Goal: Transaction & Acquisition: Purchase product/service

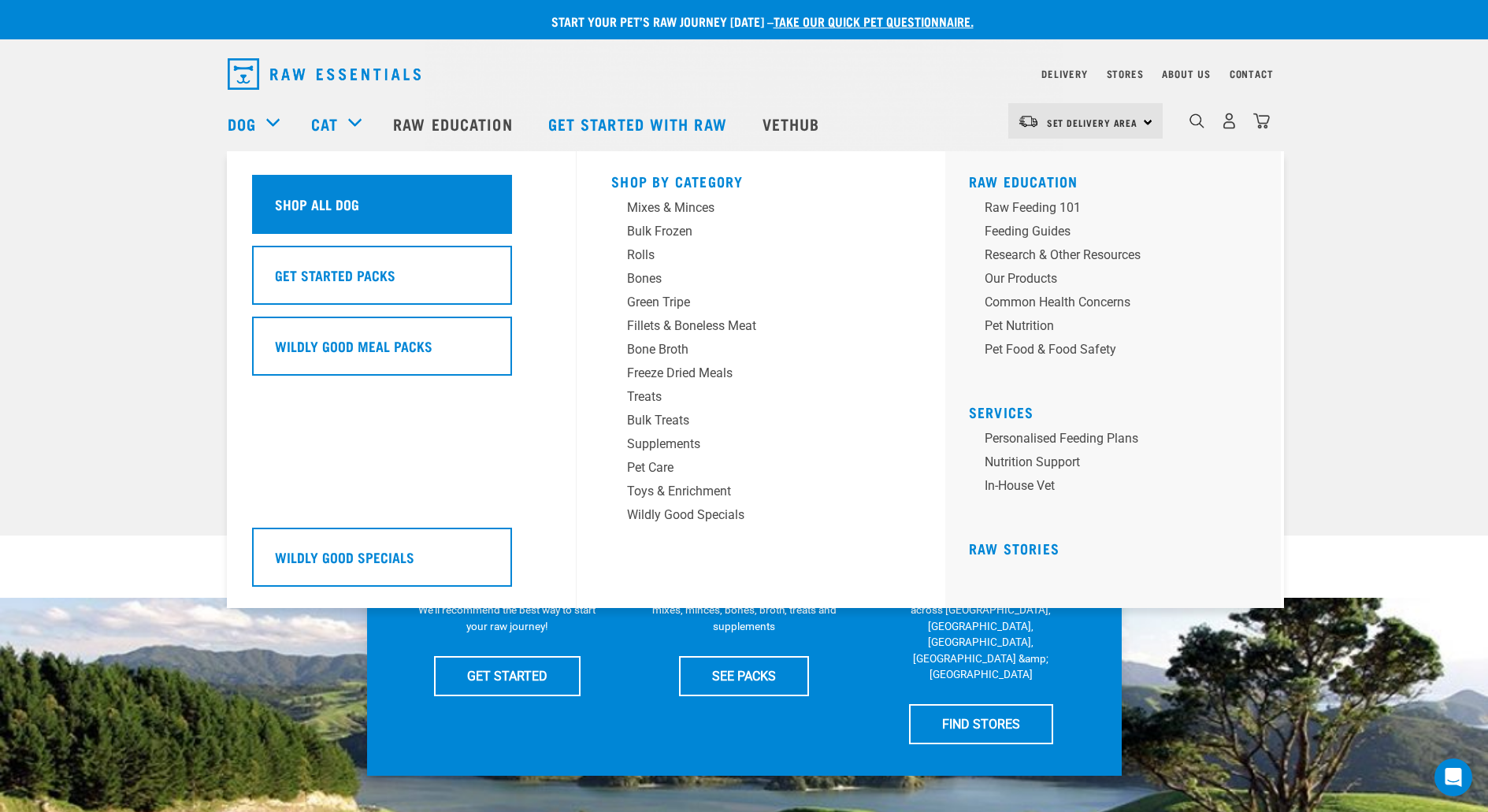
click at [325, 200] on h5 "Shop All Dog" at bounding box center [317, 204] width 84 height 21
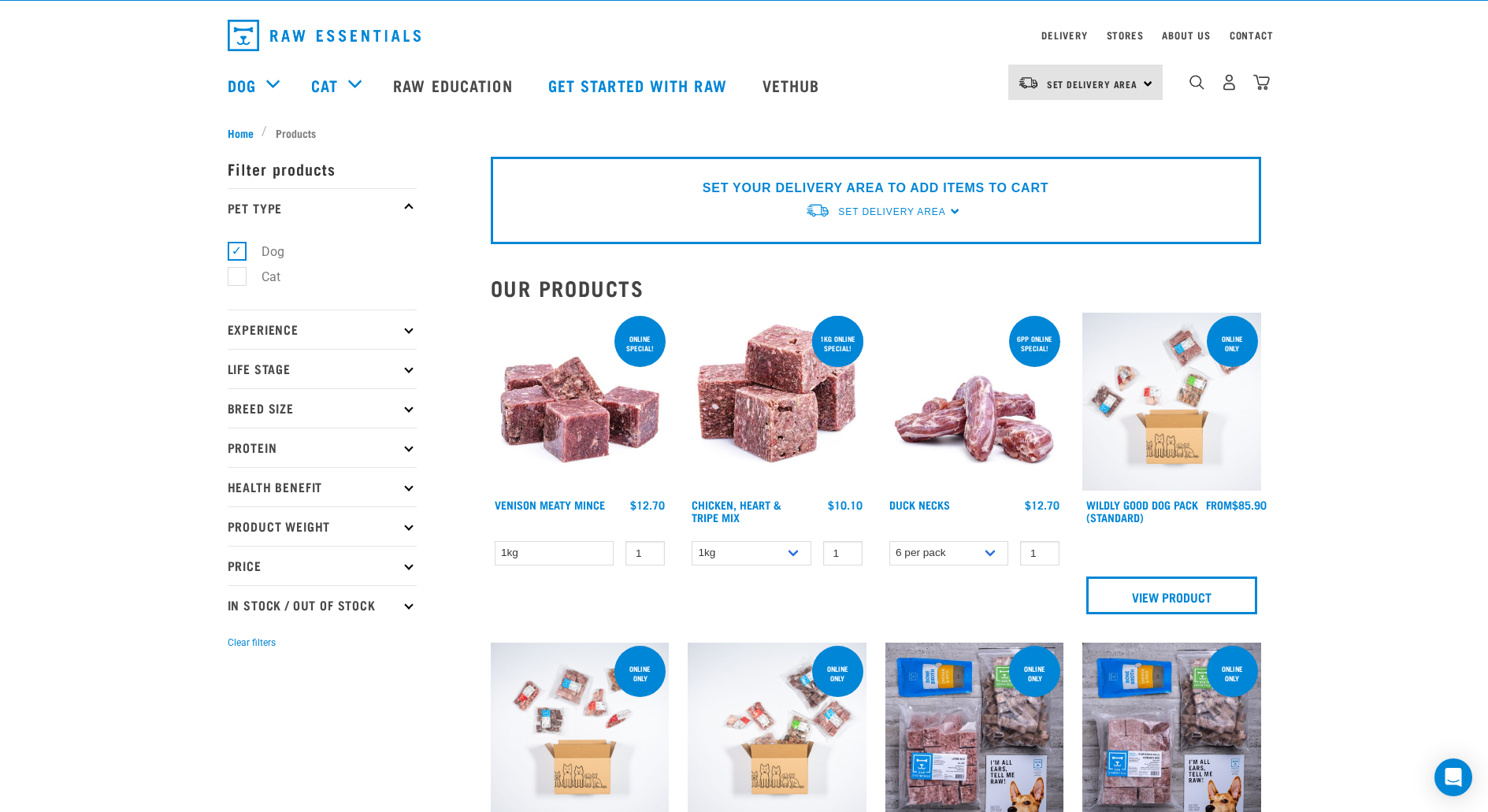
scroll to position [42, 0]
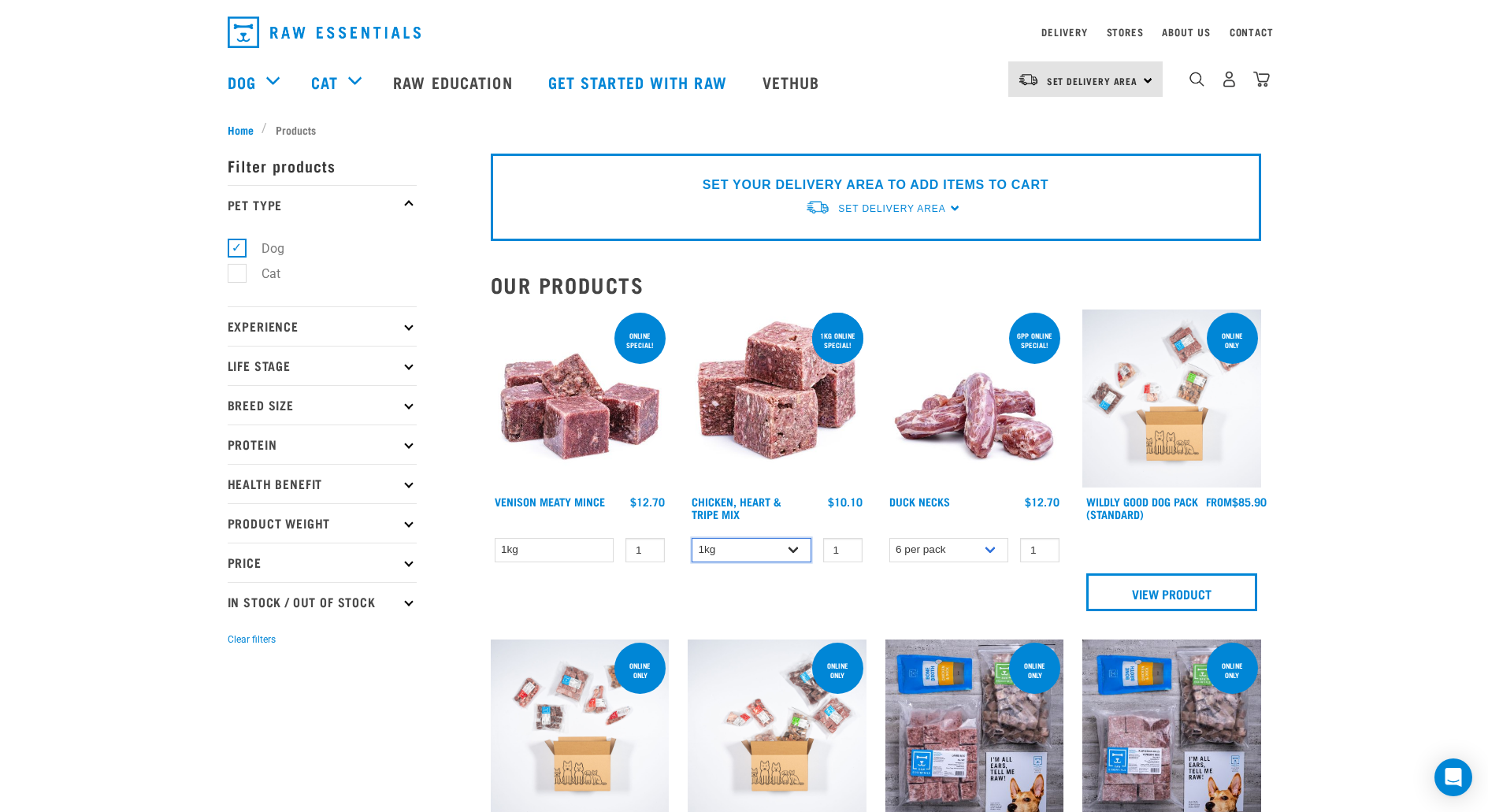
click at [780, 553] on select "1kg 3kg" at bounding box center [751, 550] width 120 height 24
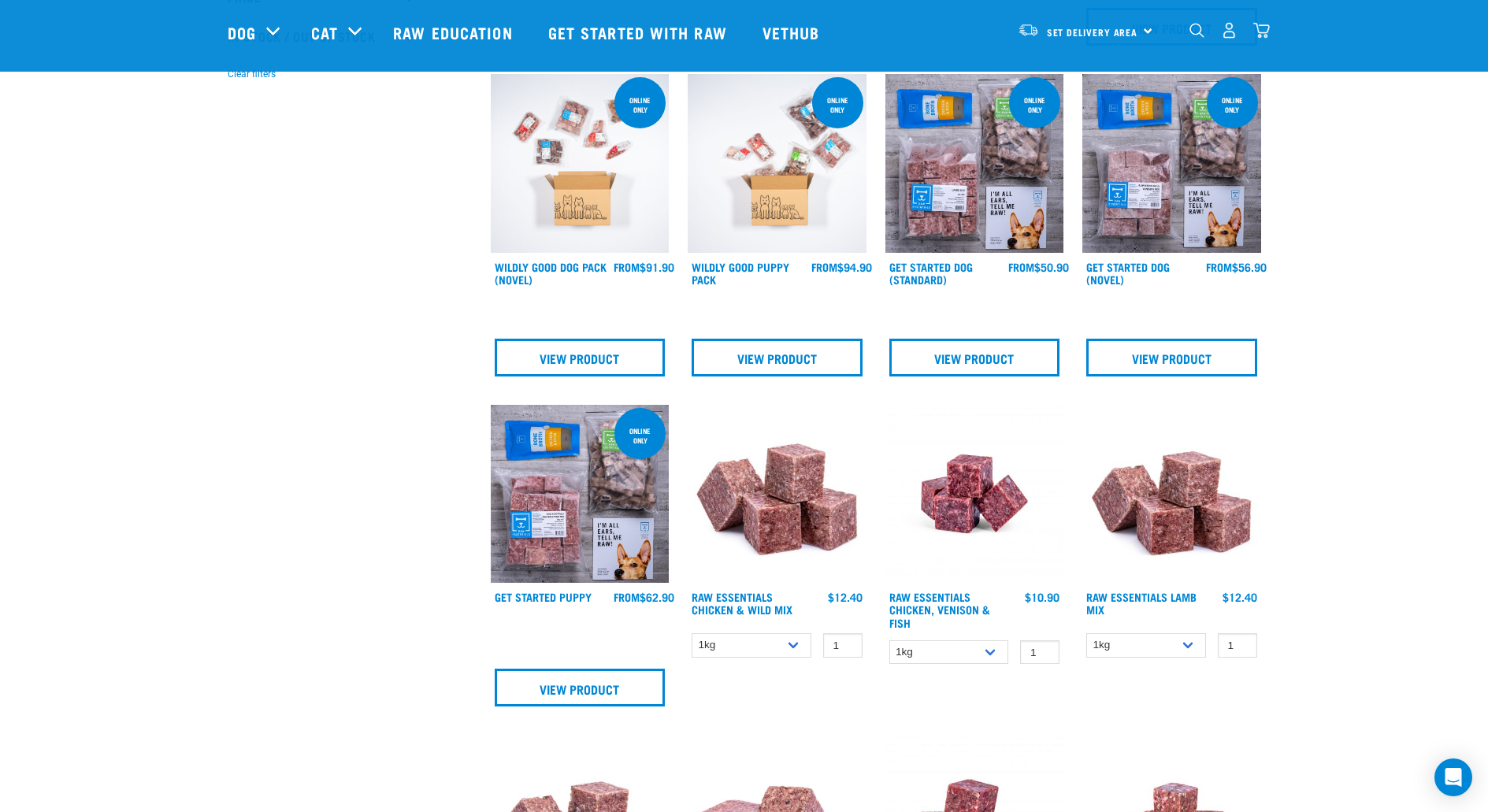
scroll to position [496, 0]
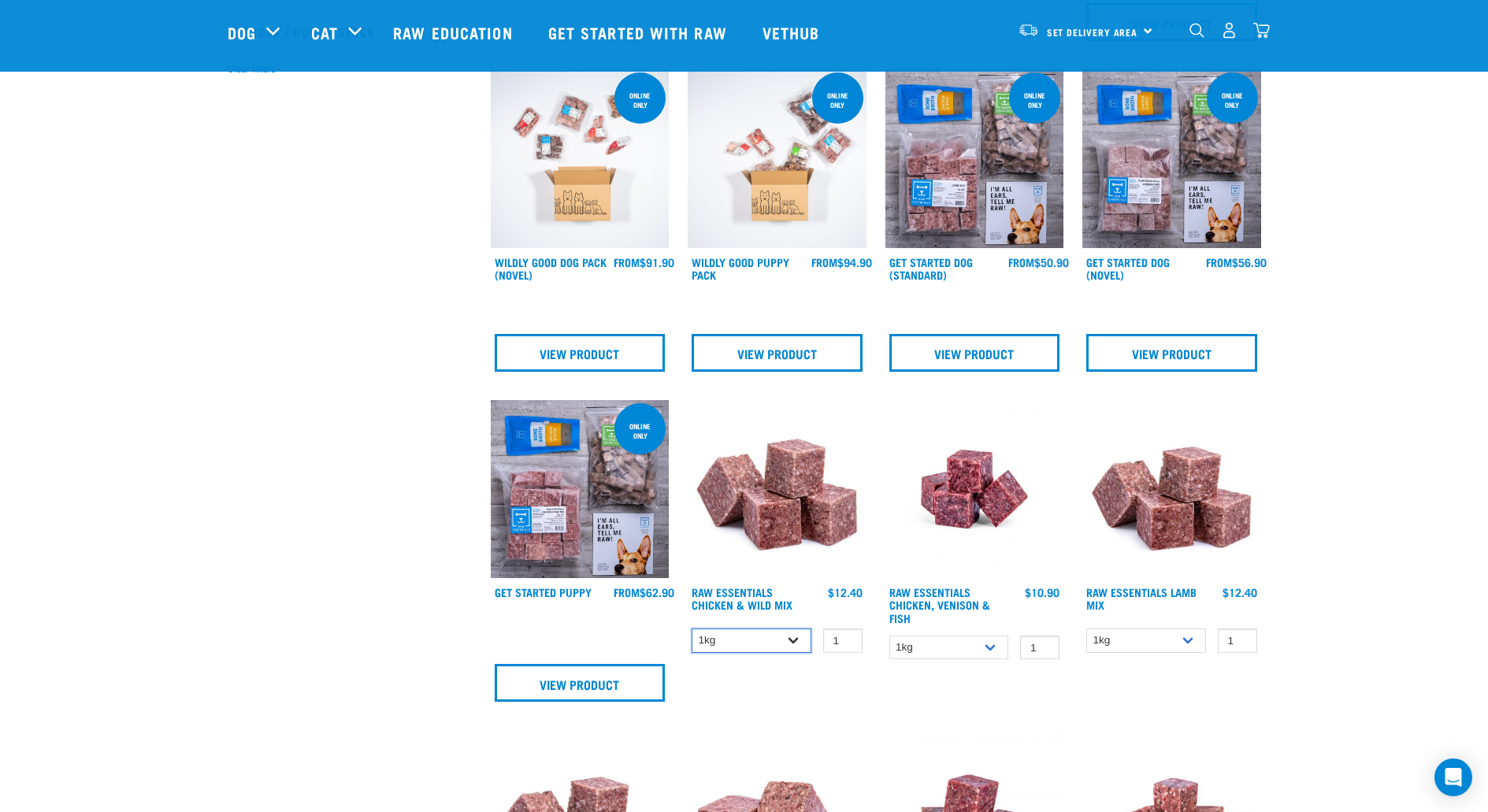
click at [750, 643] on select "1kg 3kg Bulk (10kg)" at bounding box center [751, 641] width 120 height 24
select select "731"
click at [692, 628] on select "1kg 3kg Bulk (10kg)" at bounding box center [751, 641] width 120 height 24
click at [921, 645] on select "1kg 3kg" at bounding box center [949, 647] width 120 height 24
click at [1113, 695] on div "Raw Essentials Lamb Mix" at bounding box center [1171, 555] width 198 height 331
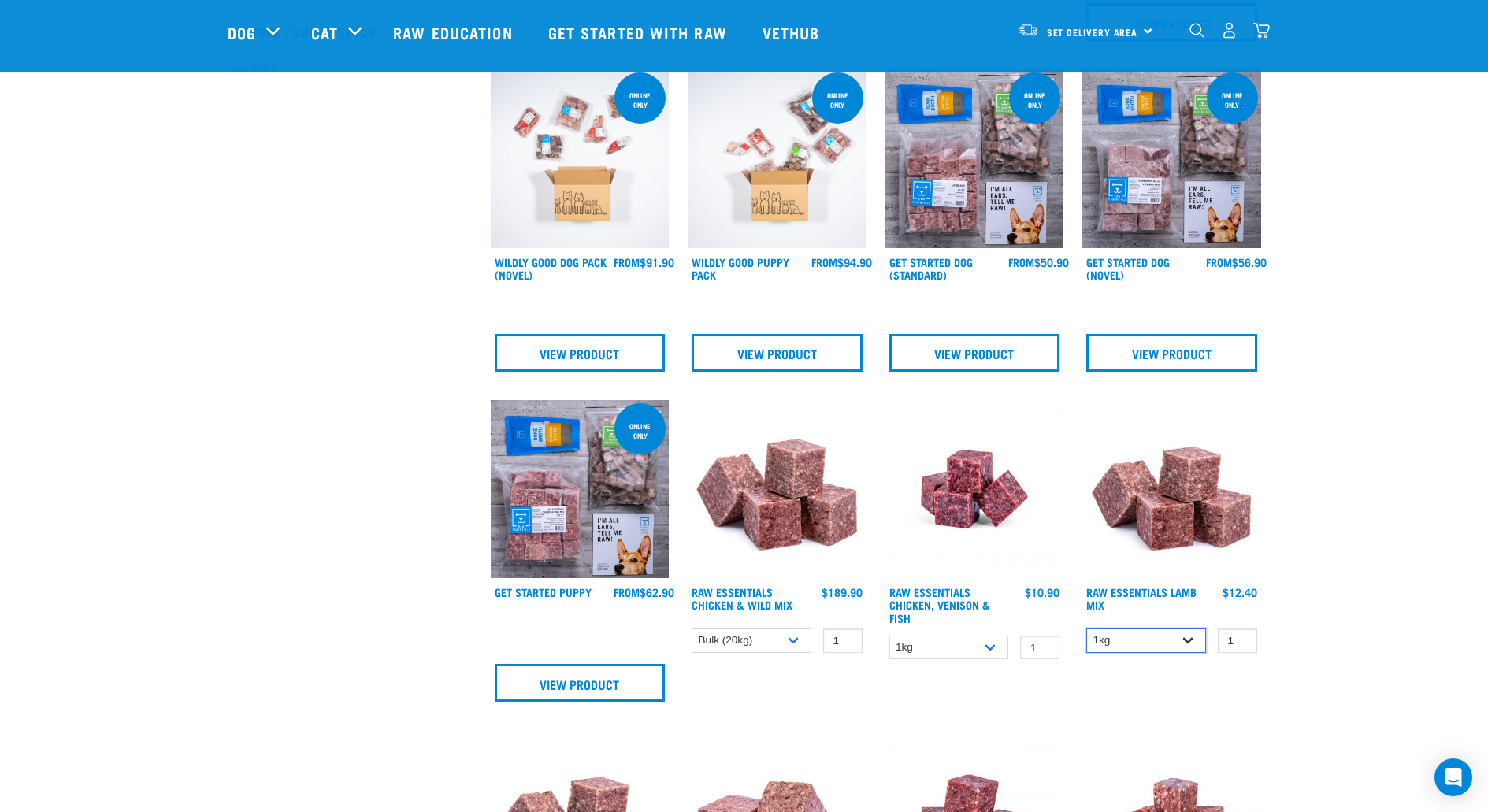
click at [1145, 635] on select "1kg 3kg Bulk (10kg)" at bounding box center [1146, 641] width 120 height 24
select select "758"
click at [1086, 628] on select "1kg 3kg Bulk (10kg)" at bounding box center [1146, 641] width 120 height 24
click at [1146, 641] on select "1kg 3kg Bulk (10kg)" at bounding box center [1146, 641] width 120 height 24
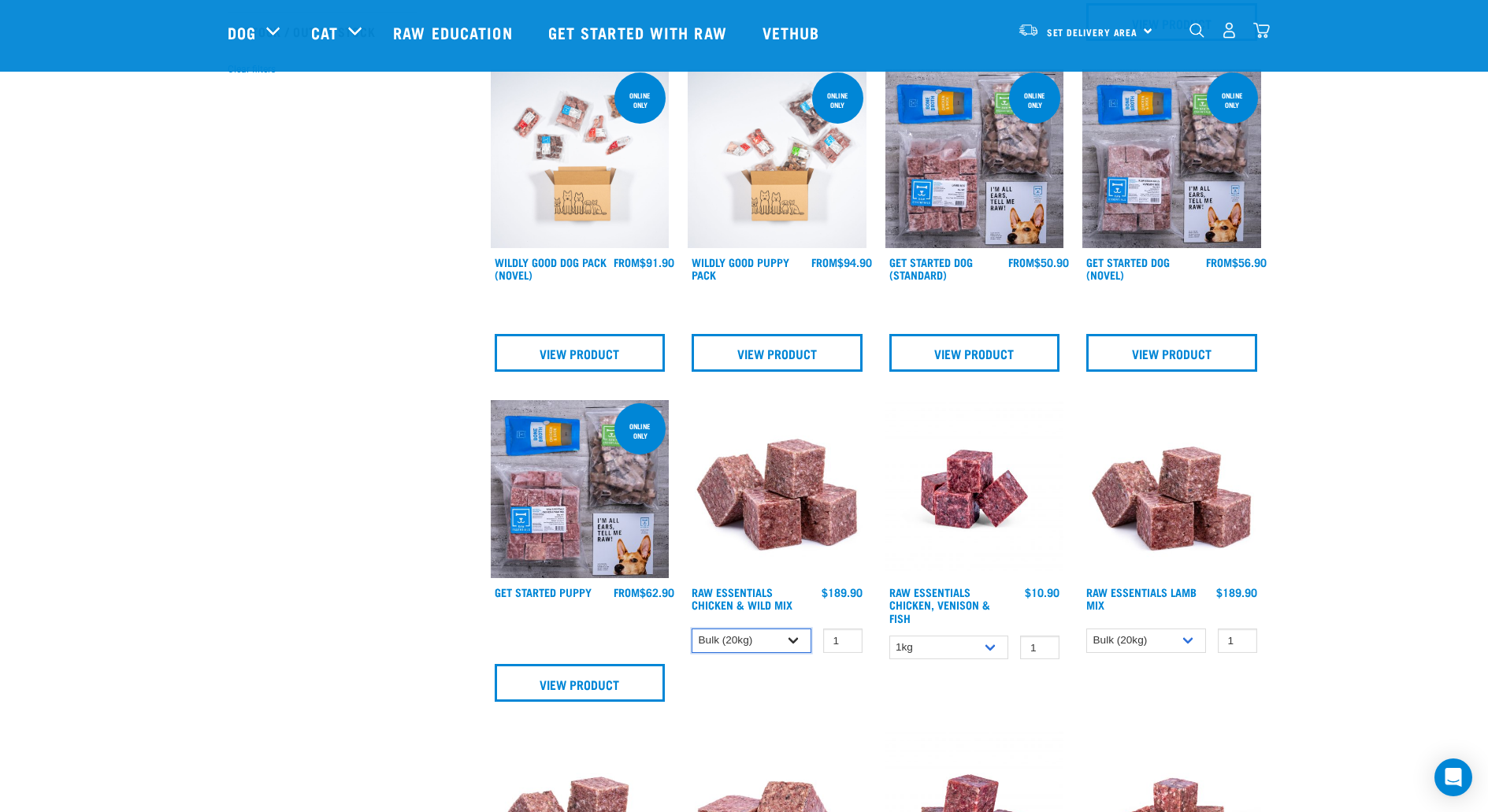
click at [788, 647] on select "1kg 3kg Bulk (10kg)" at bounding box center [751, 641] width 120 height 24
select select "14881"
click at [692, 628] on select "1kg 3kg Bulk (10kg)" at bounding box center [751, 641] width 120 height 24
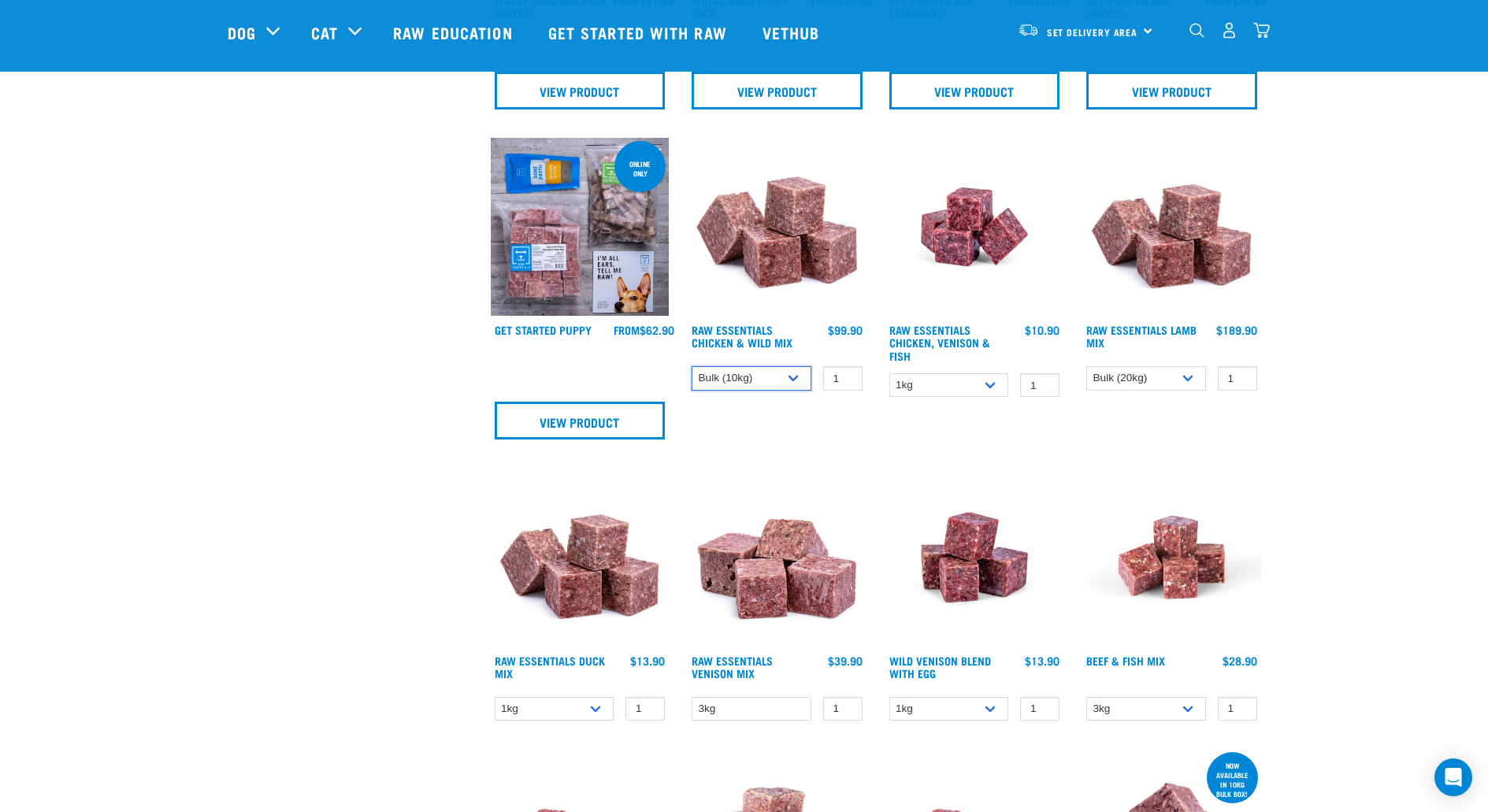
scroll to position [759, 0]
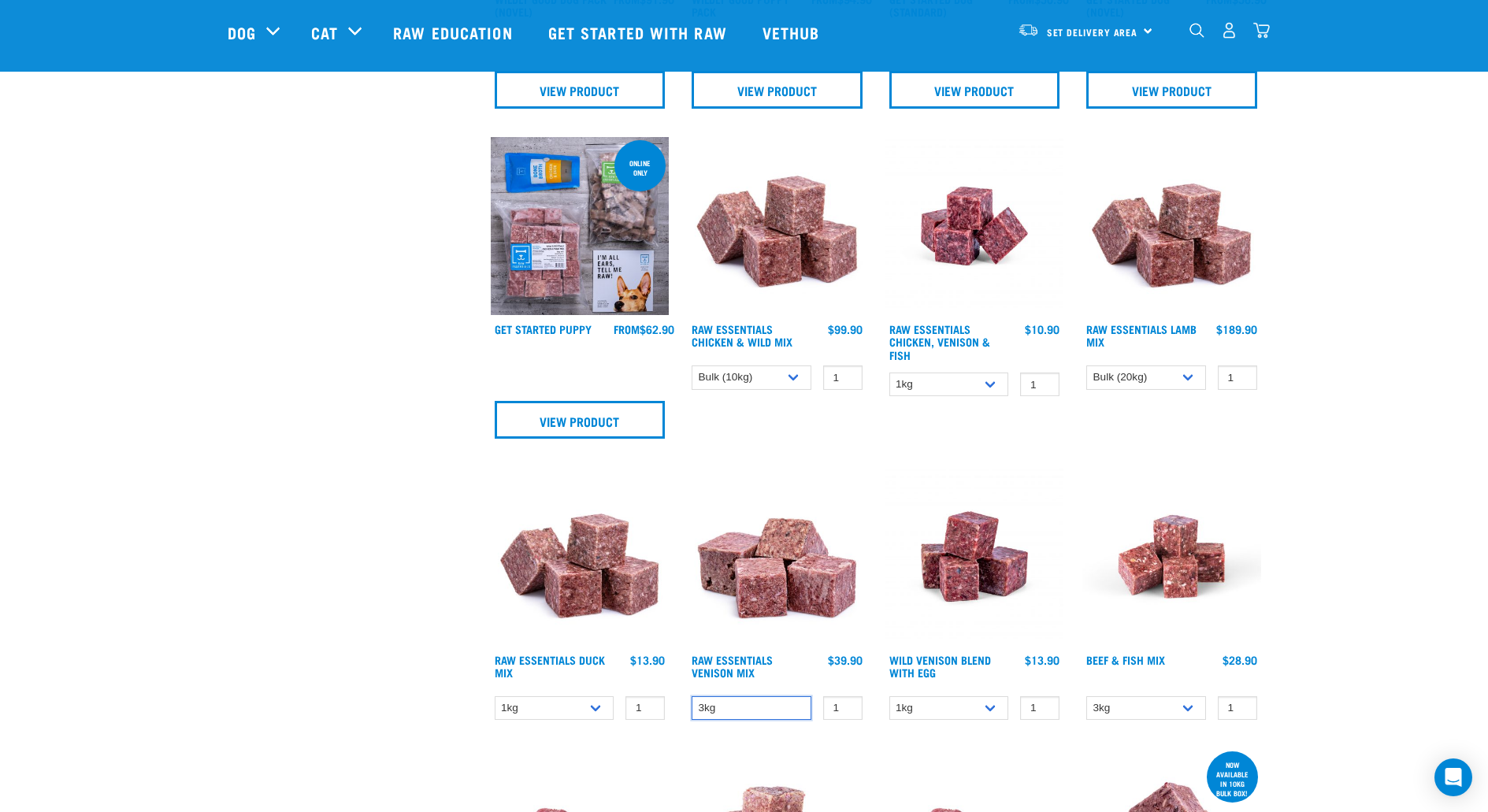
click at [753, 709] on select "3kg" at bounding box center [751, 708] width 120 height 24
click at [595, 715] on select "1kg 3kg" at bounding box center [555, 708] width 120 height 24
click at [1375, 667] on div "Start your pet’s raw journey today – take our quick pet questionnaire. Delivery…" at bounding box center [744, 799] width 1488 height 3116
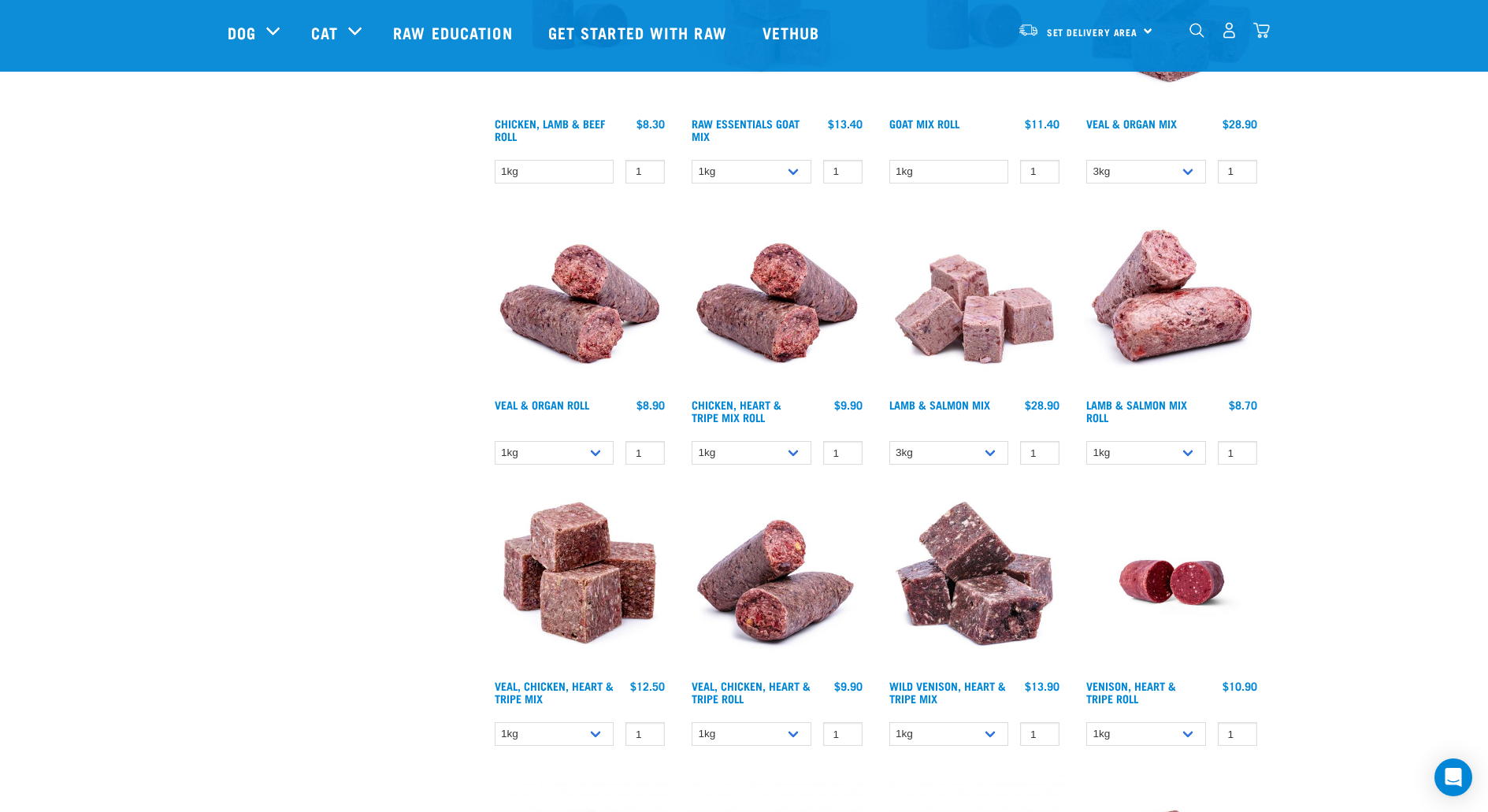
scroll to position [1577, 0]
click at [580, 738] on select "1kg 3kg" at bounding box center [555, 733] width 120 height 24
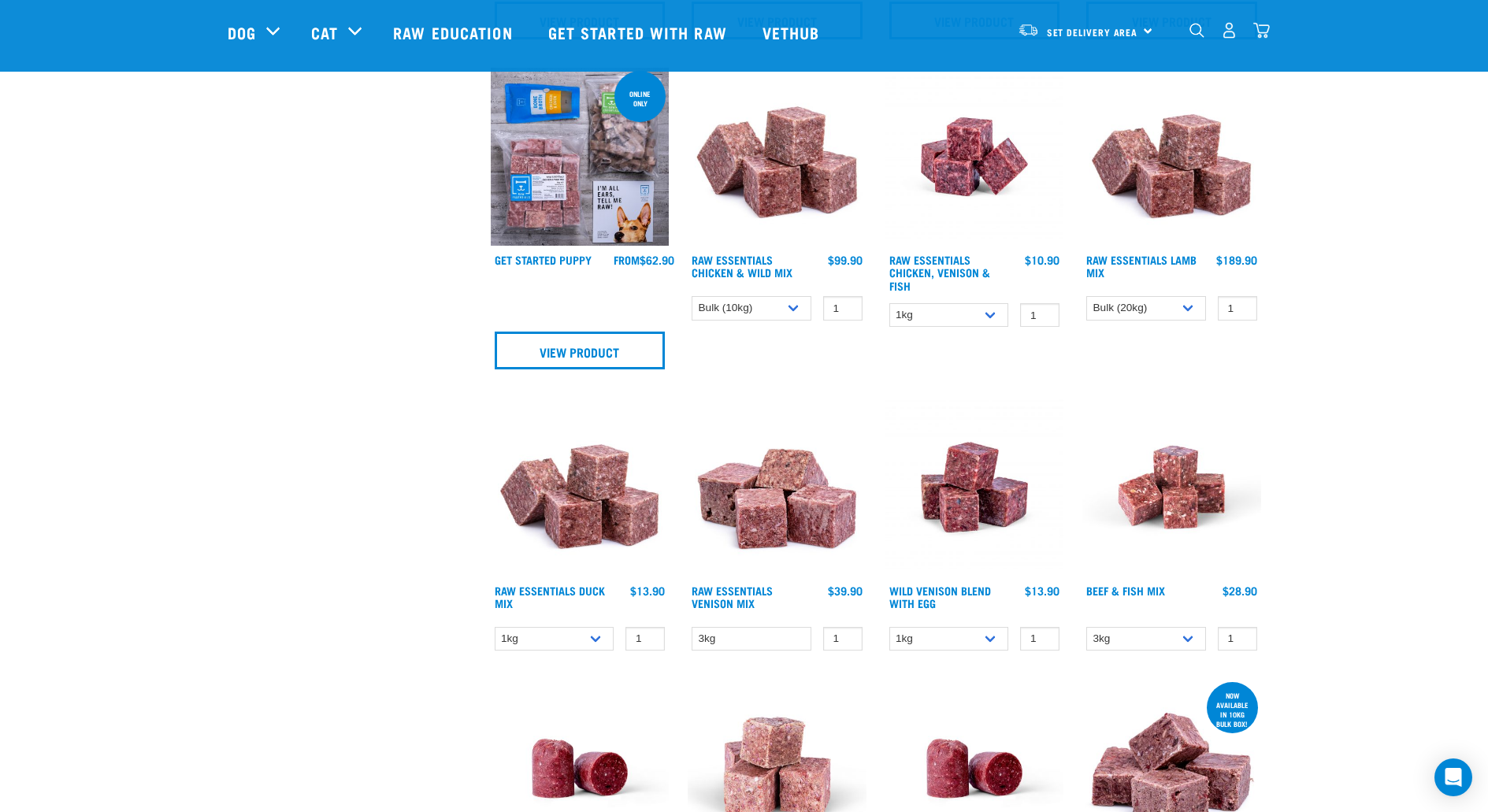
scroll to position [824, 0]
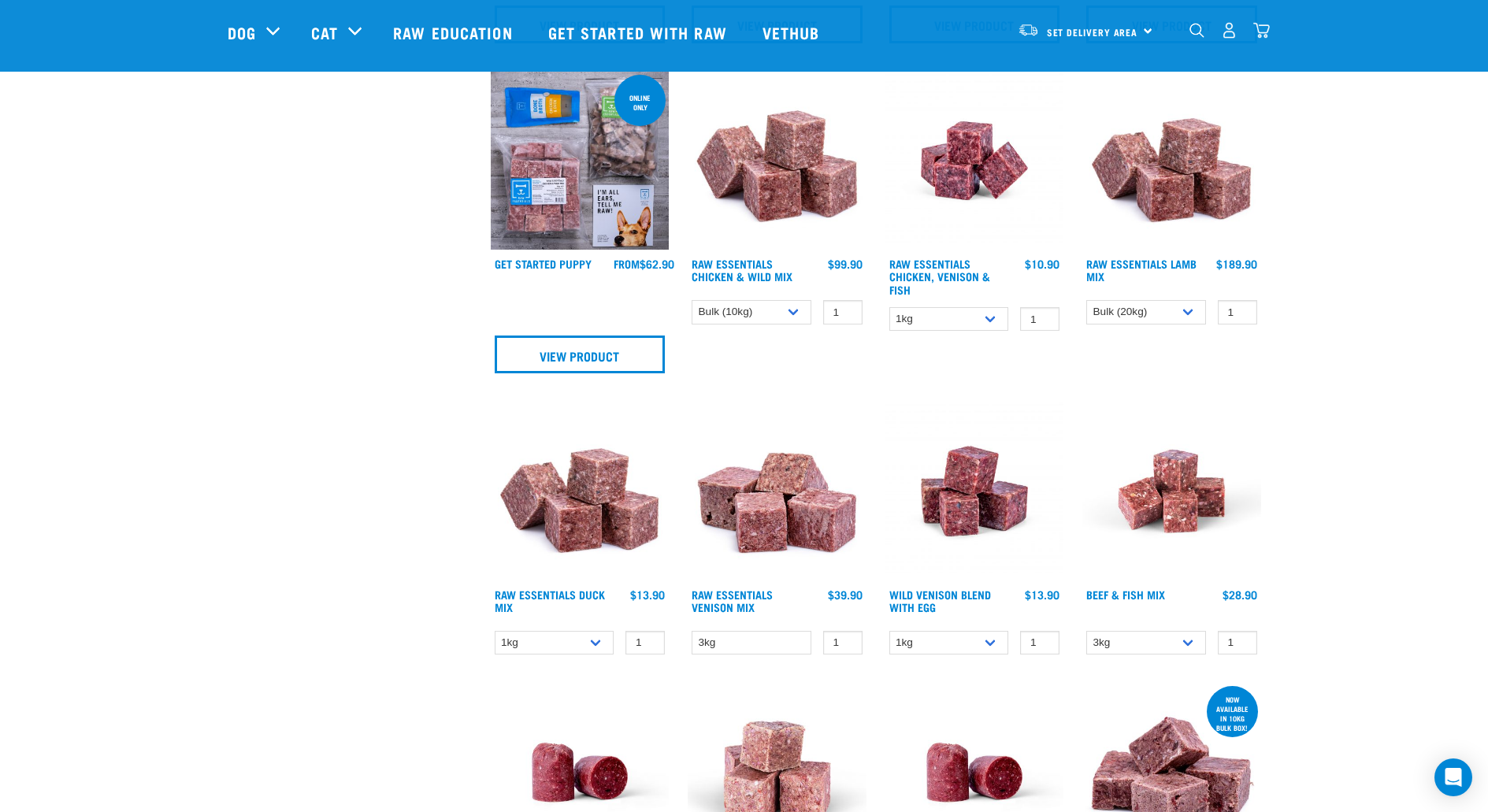
click at [792, 196] on img at bounding box center [777, 161] width 179 height 179
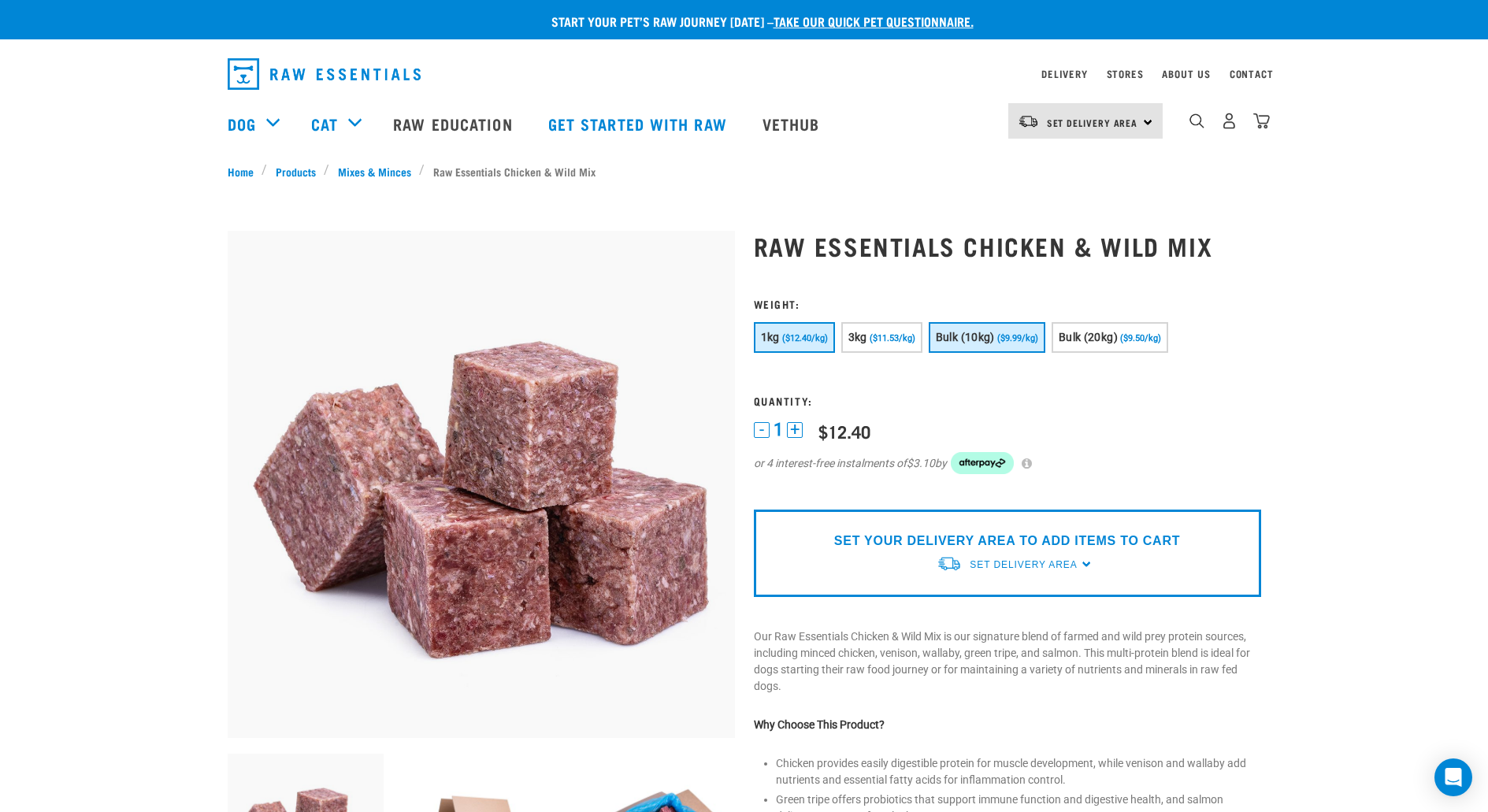
click at [1026, 340] on span "($9.99/kg)" at bounding box center [1018, 338] width 41 height 10
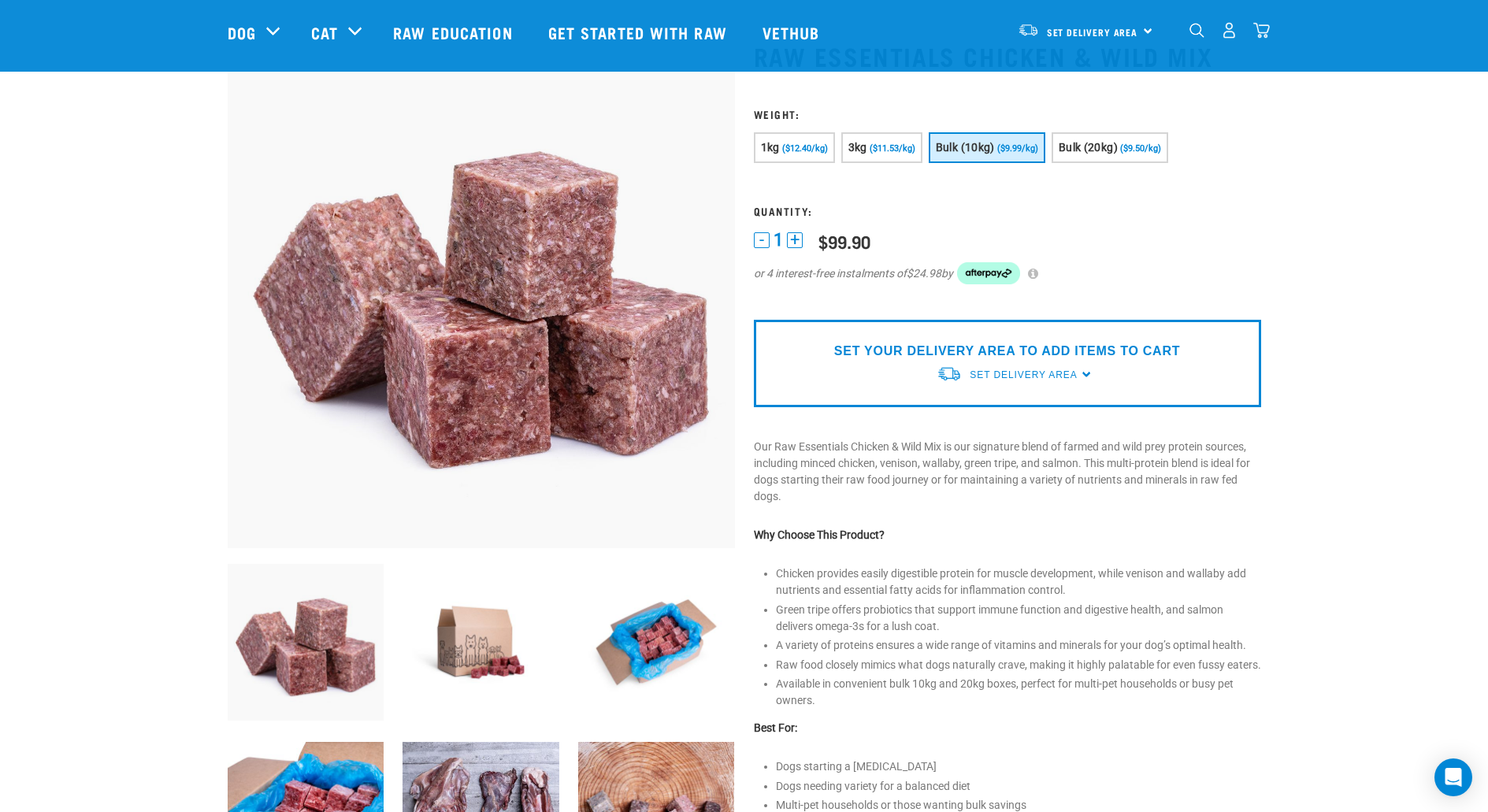
scroll to position [72, 0]
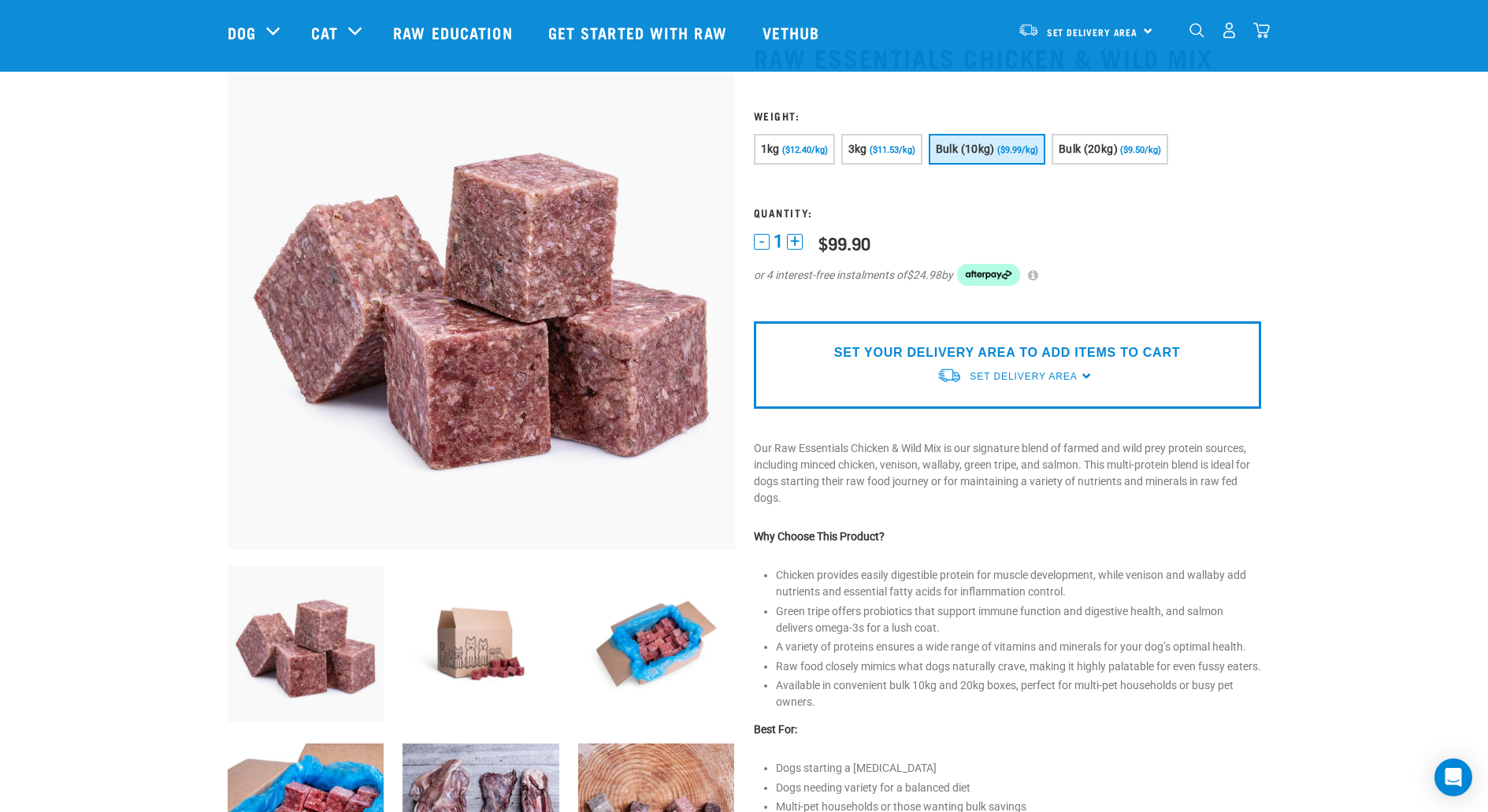
click at [1024, 357] on p "SET YOUR DELIVERY AREA TO ADD ITEMS TO CART" at bounding box center [1006, 353] width 346 height 19
click at [1020, 365] on div "Set Delivery Area" at bounding box center [1023, 376] width 107 height 28
click at [996, 413] on link "[GEOGRAPHIC_DATA]" at bounding box center [1015, 413] width 156 height 26
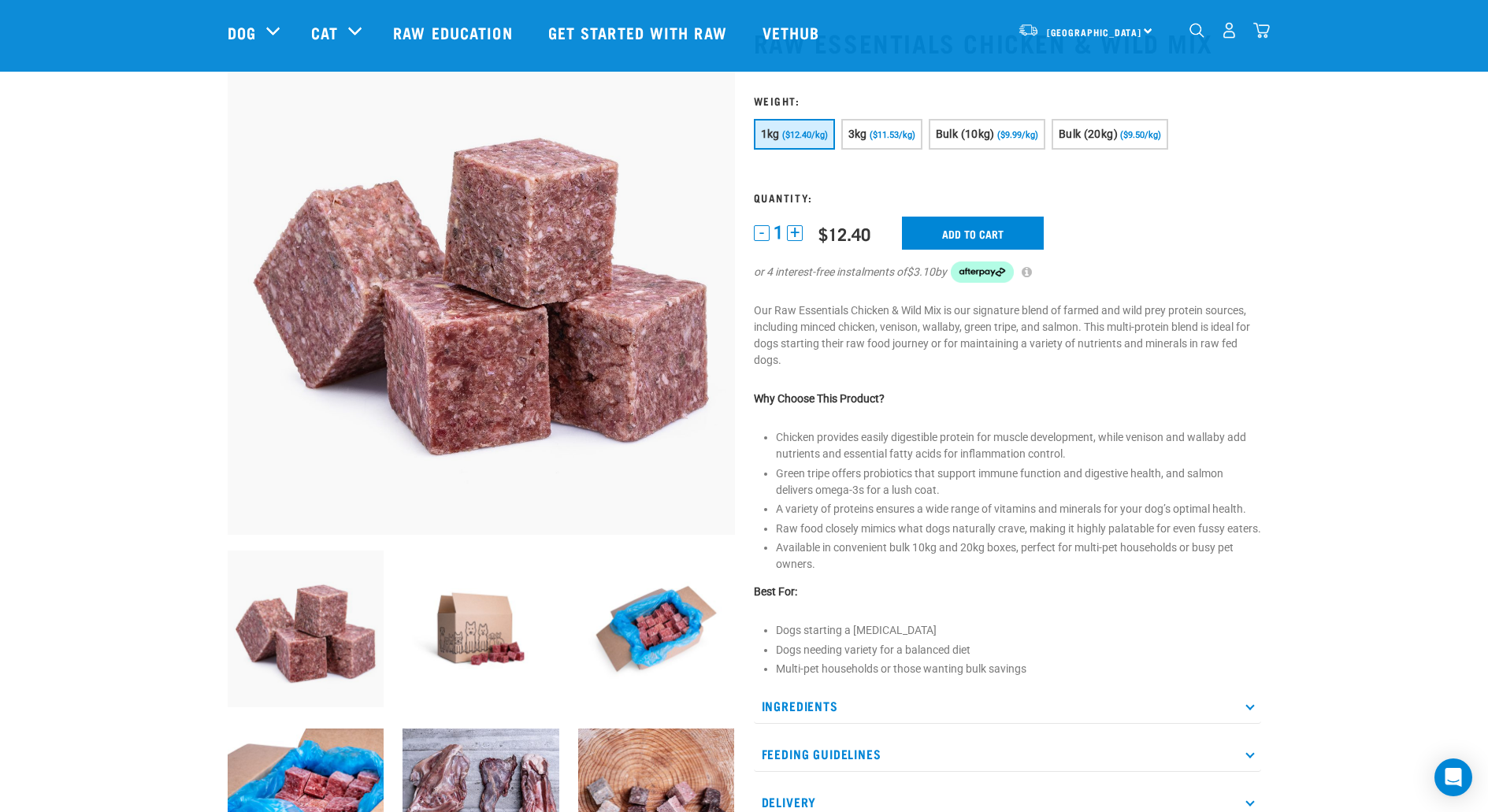
scroll to position [85, 0]
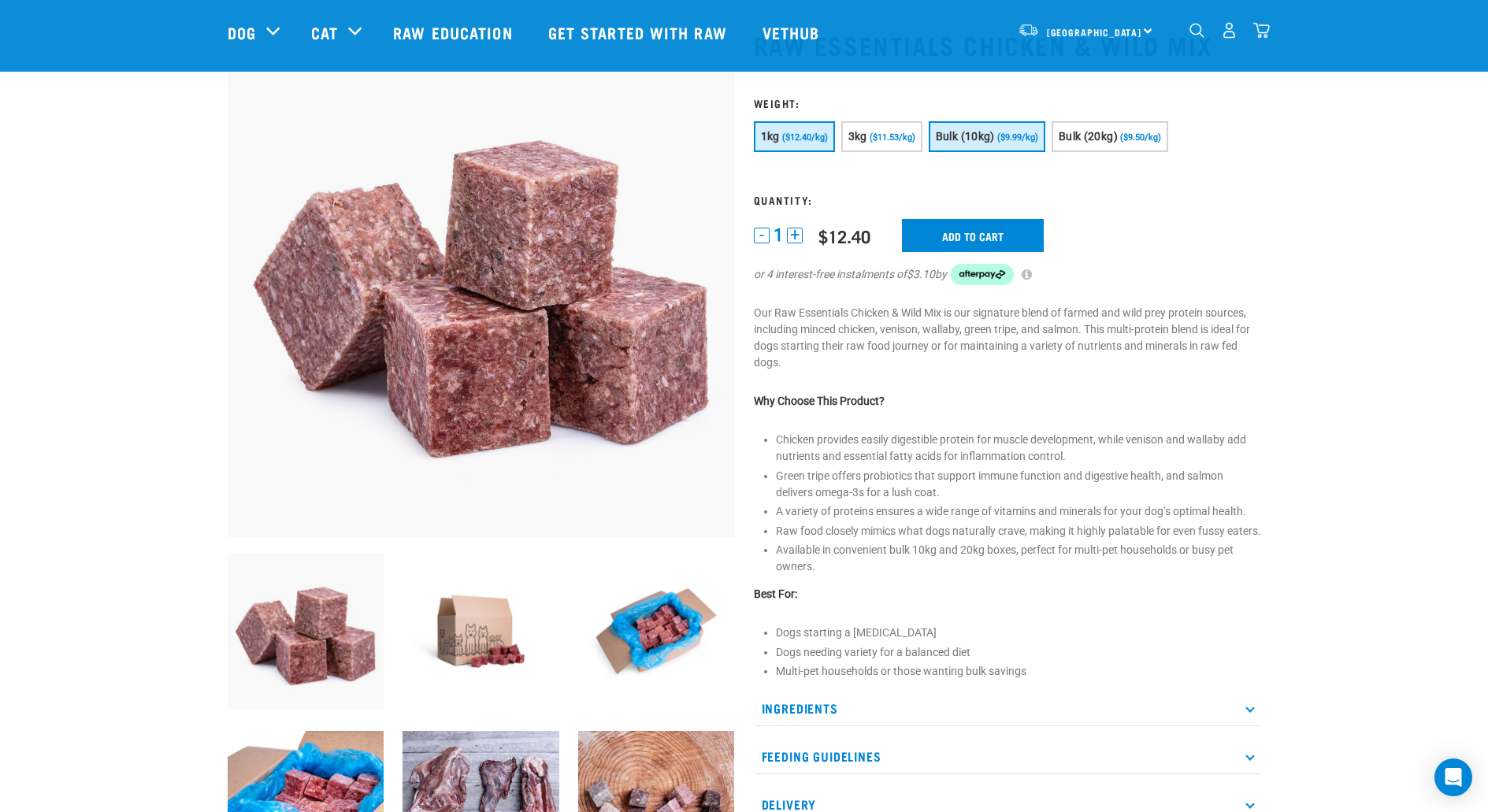
click at [1015, 134] on span "($9.99/kg)" at bounding box center [1018, 137] width 41 height 10
click at [972, 240] on input "Add to cart" at bounding box center [973, 235] width 141 height 33
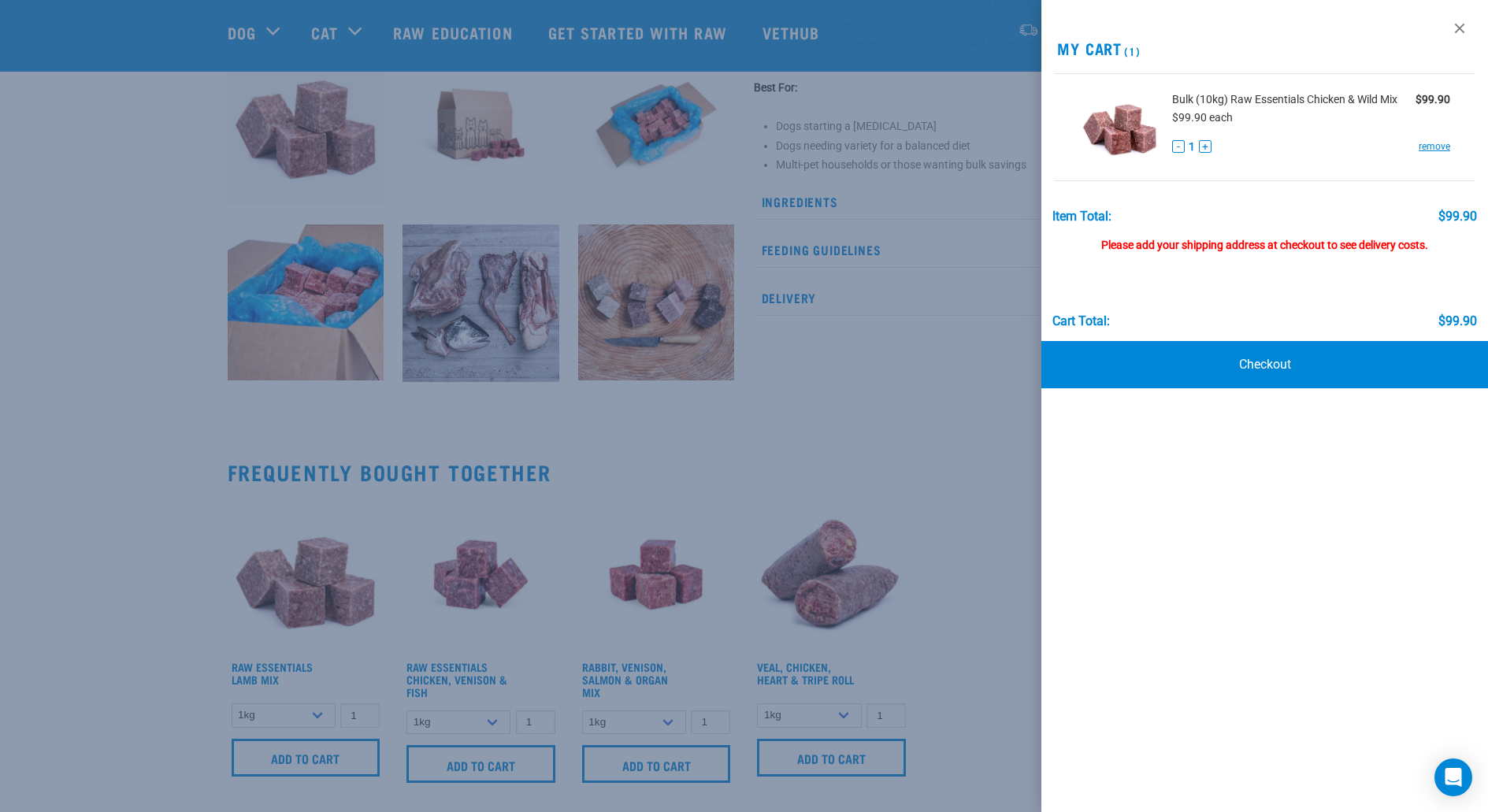
scroll to position [593, 0]
click at [881, 442] on div at bounding box center [744, 406] width 1488 height 812
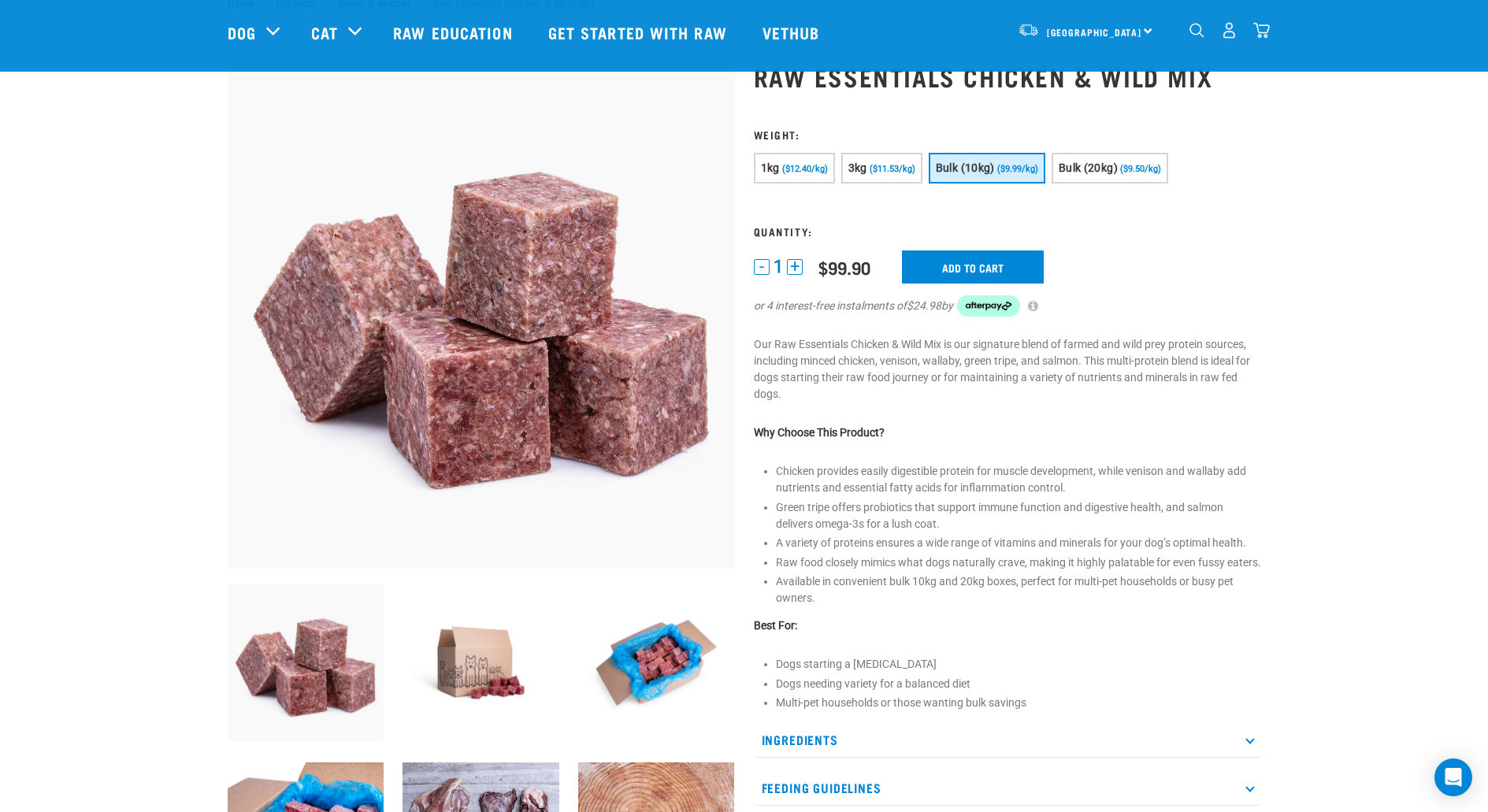
scroll to position [0, 0]
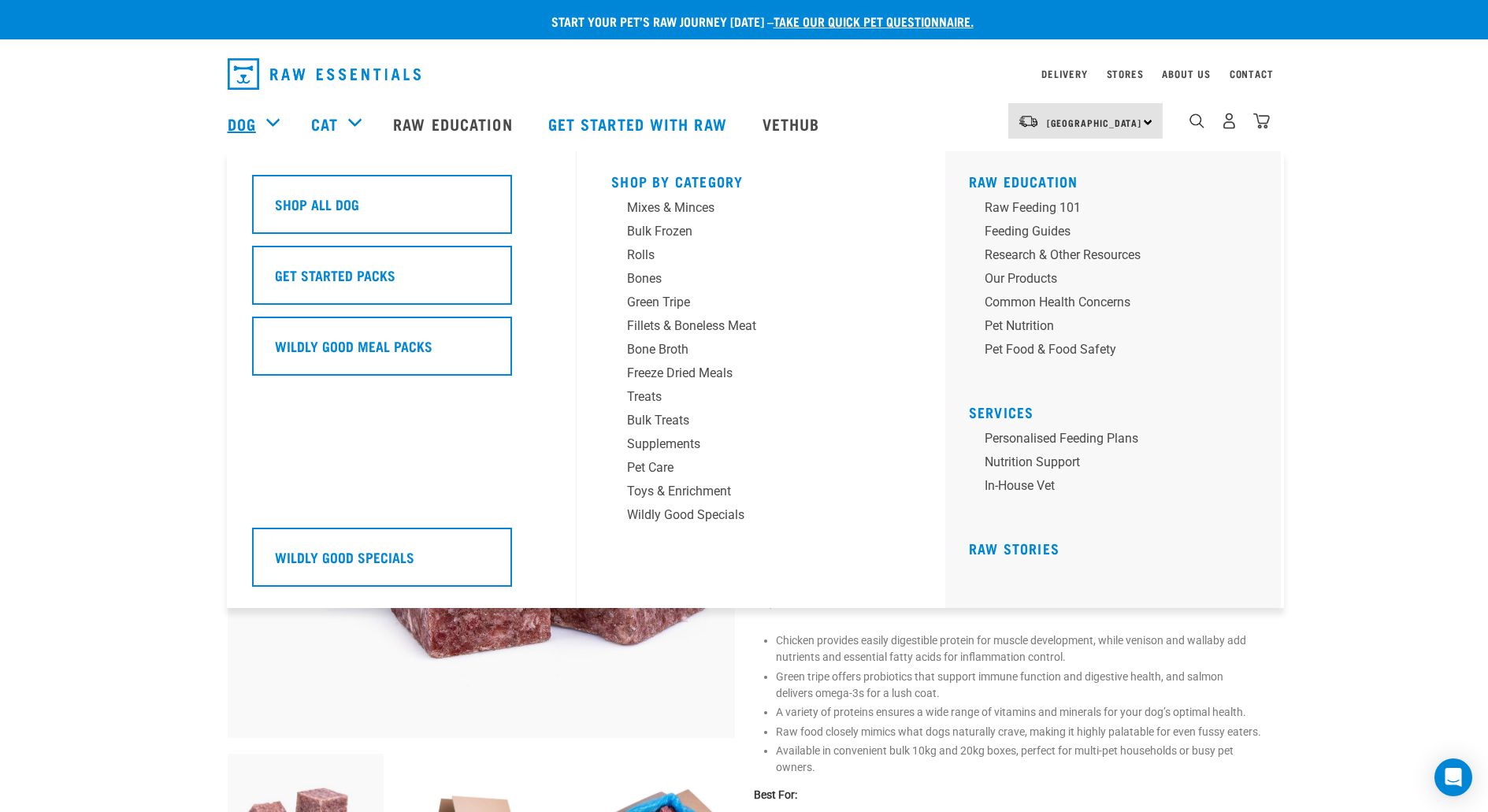
click at [250, 116] on link "Dog" at bounding box center [242, 123] width 28 height 23
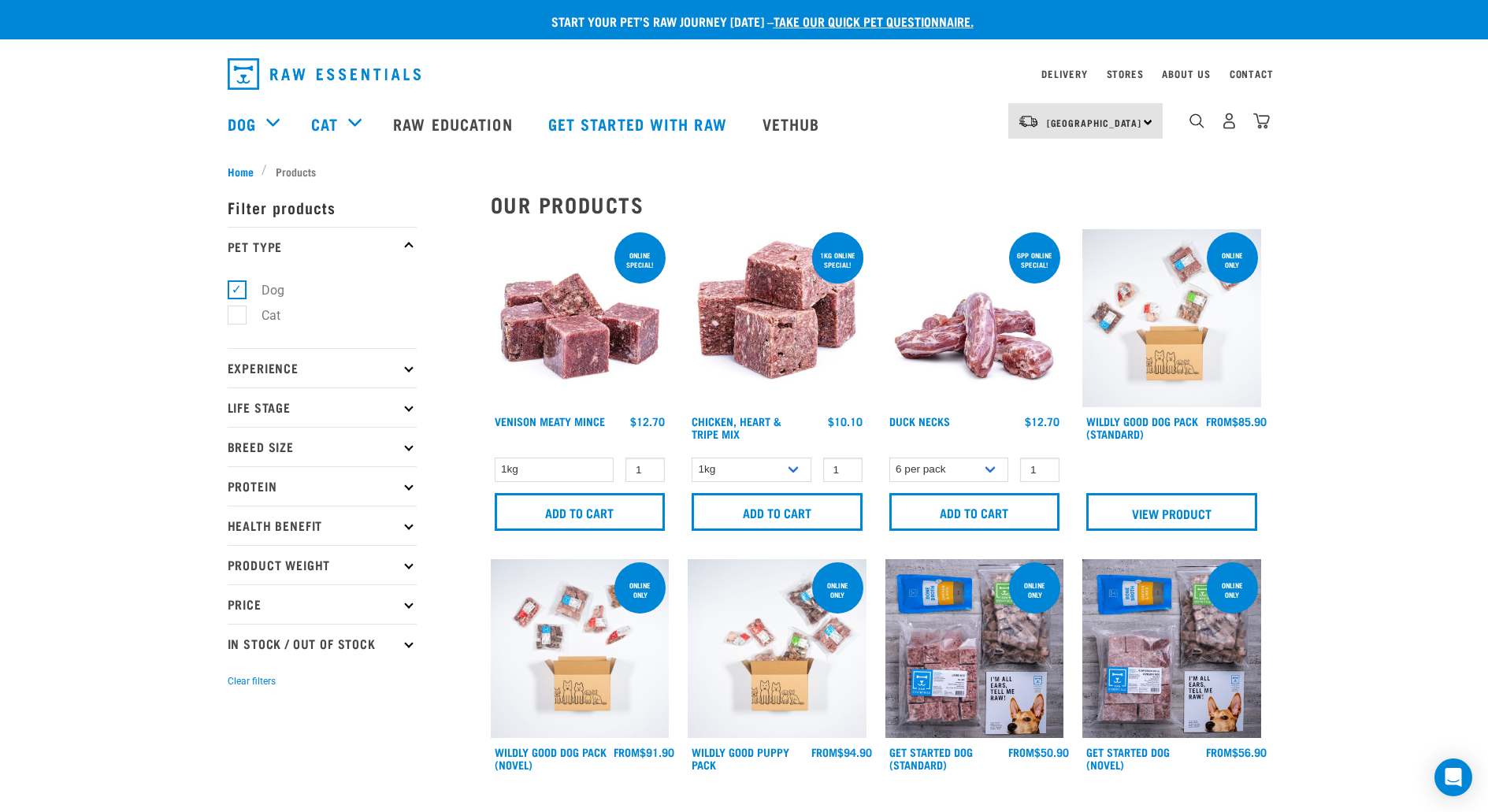
click at [320, 205] on p "Filter products" at bounding box center [322, 207] width 189 height 39
click at [260, 210] on p "Filter products" at bounding box center [322, 207] width 189 height 39
click at [409, 240] on p "Pet Type" at bounding box center [322, 246] width 189 height 39
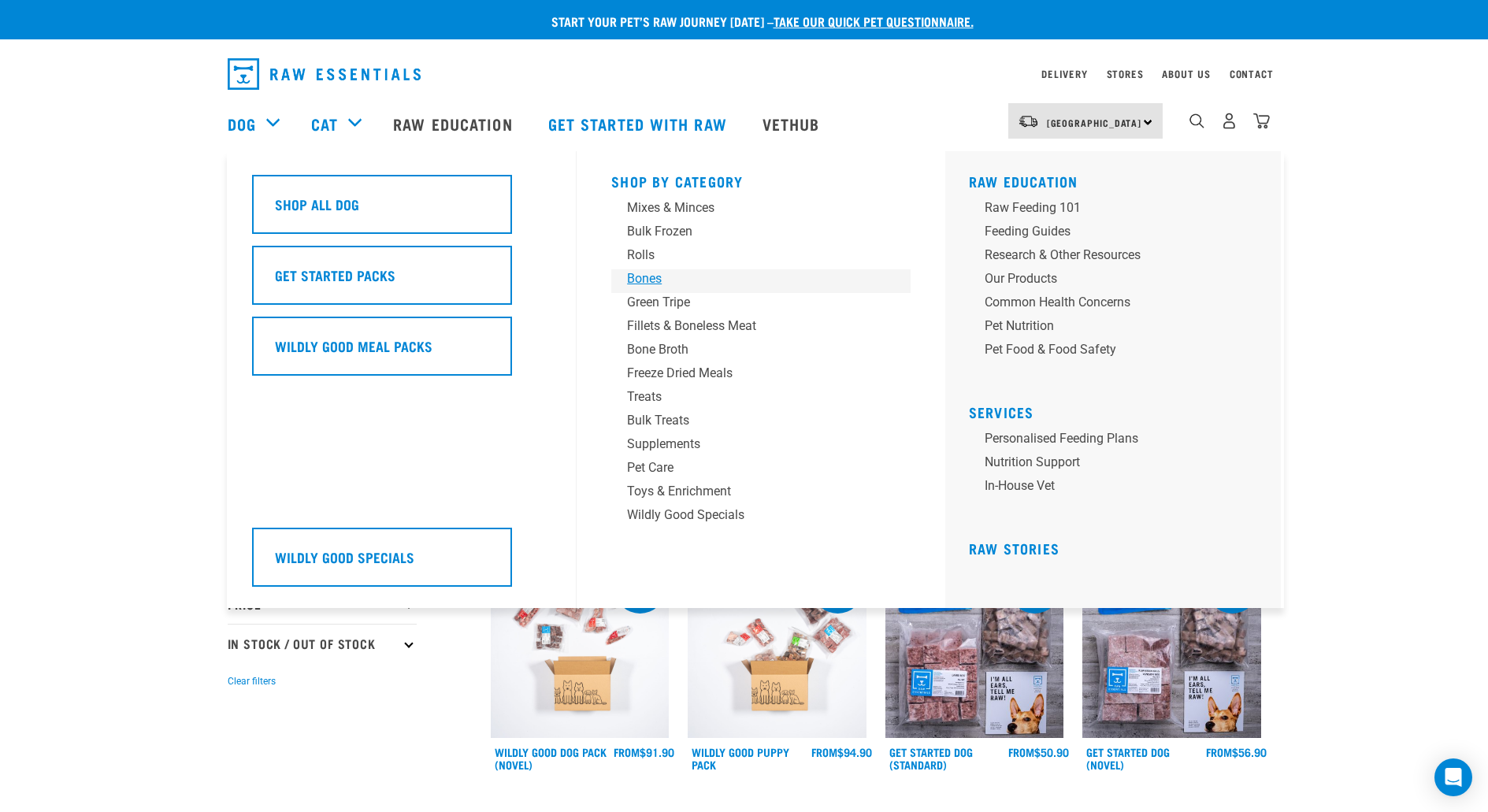
click at [649, 272] on div "Bones" at bounding box center [750, 279] width 246 height 19
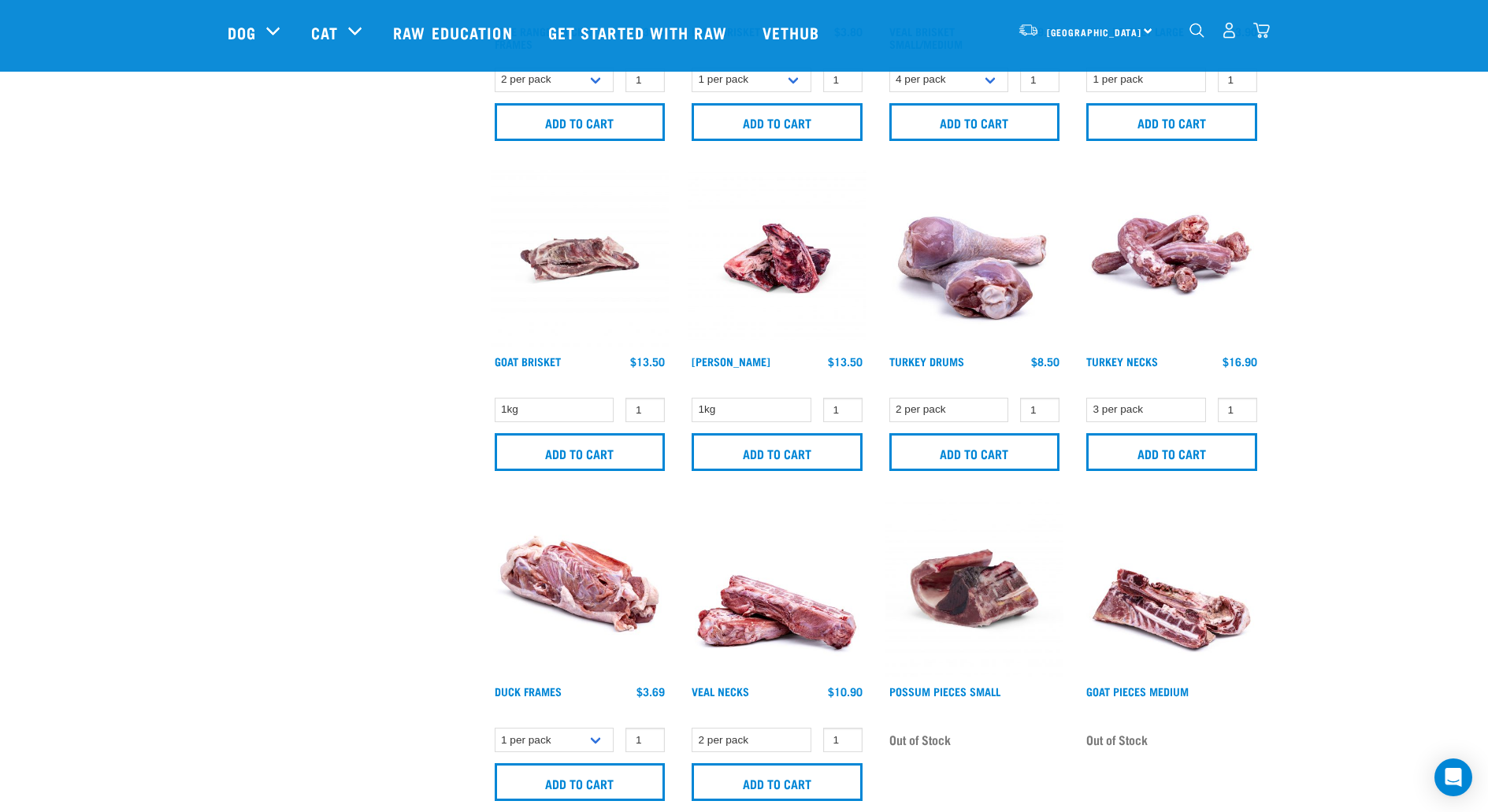
scroll to position [924, 0]
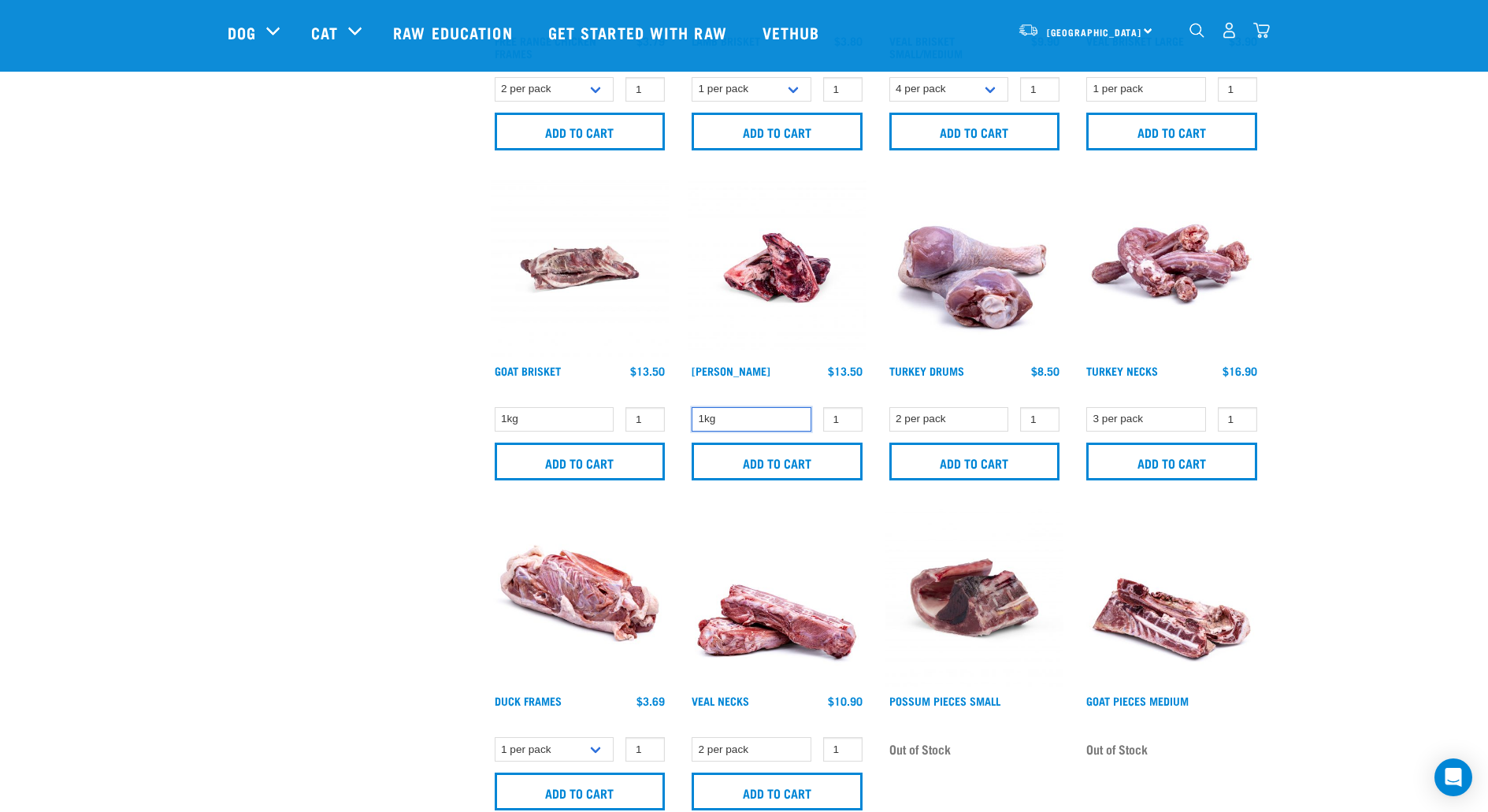
click at [793, 420] on select "1kg" at bounding box center [751, 420] width 120 height 24
click at [789, 458] on input "Add to cart" at bounding box center [777, 462] width 171 height 37
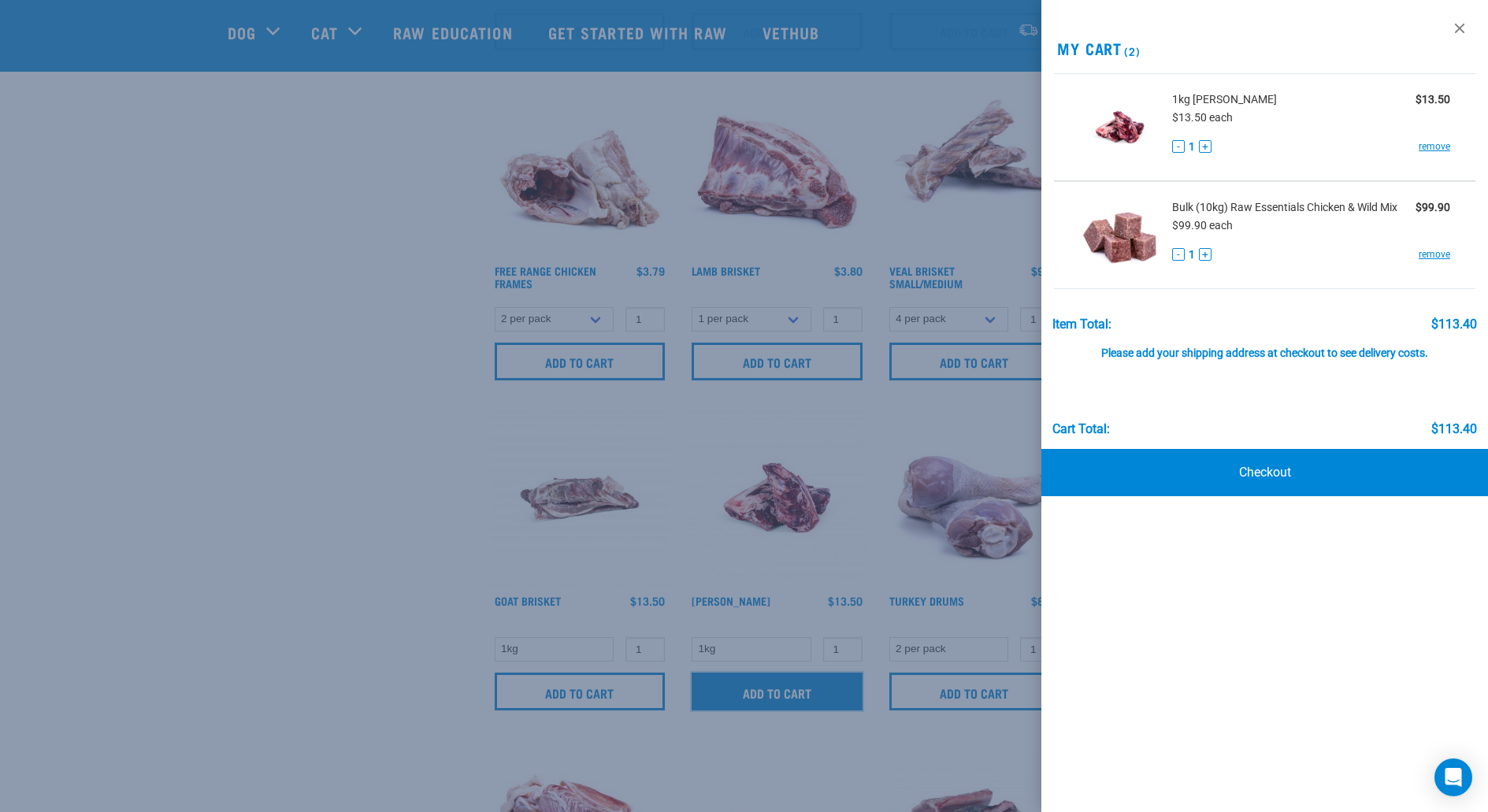
scroll to position [682, 0]
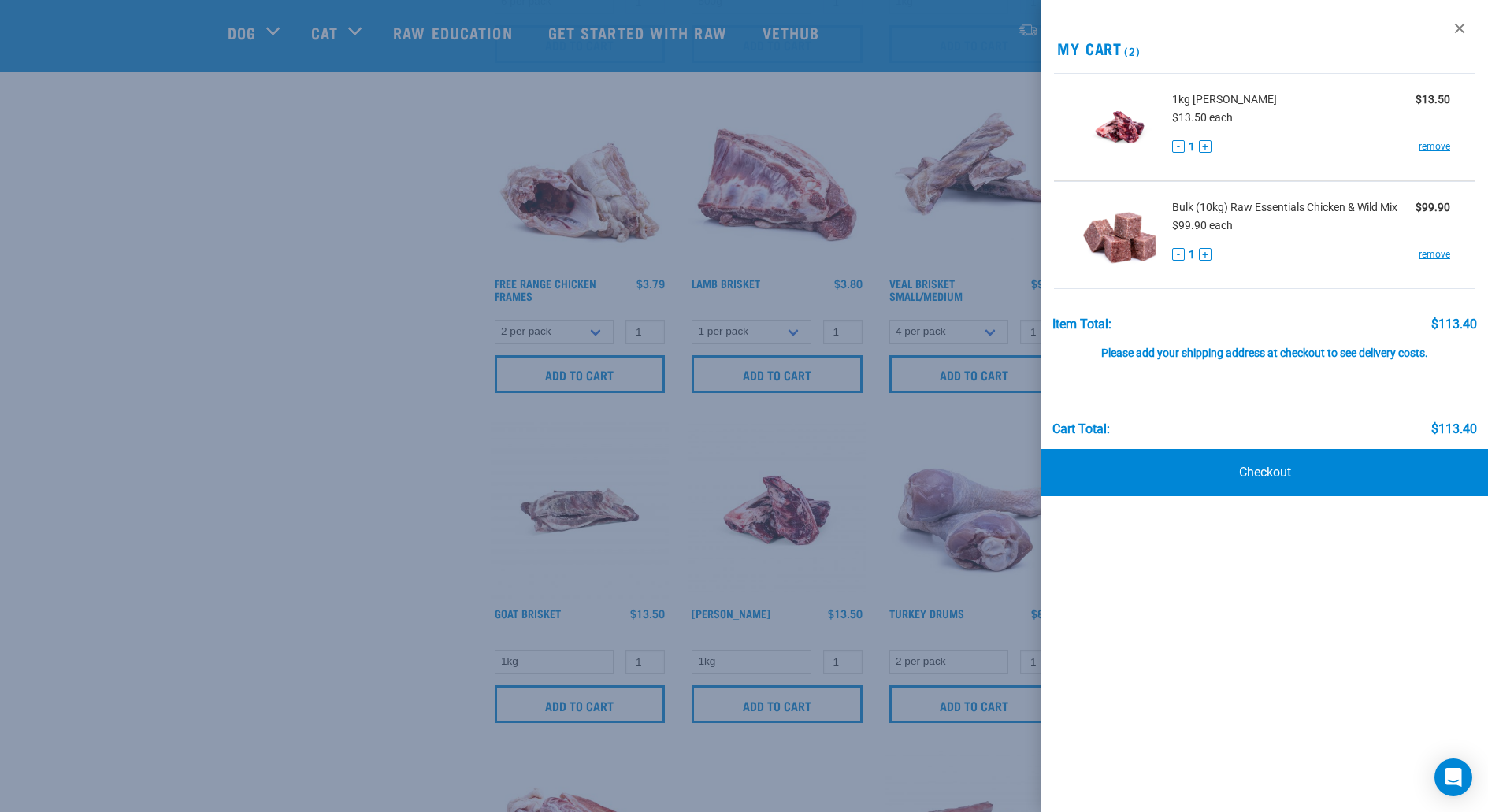
click at [805, 426] on div at bounding box center [744, 406] width 1488 height 812
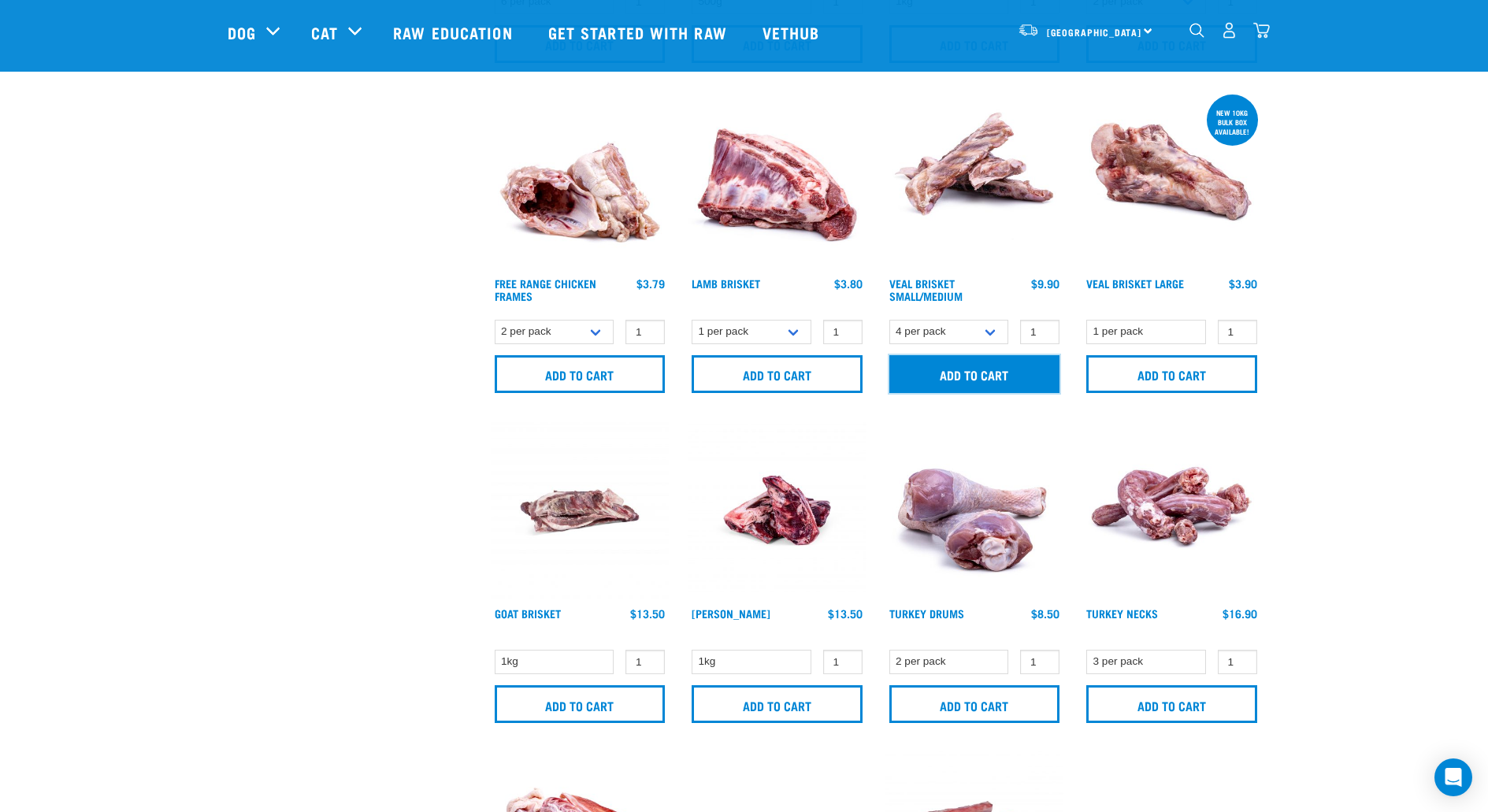
click at [973, 370] on input "Add to cart" at bounding box center [975, 374] width 171 height 37
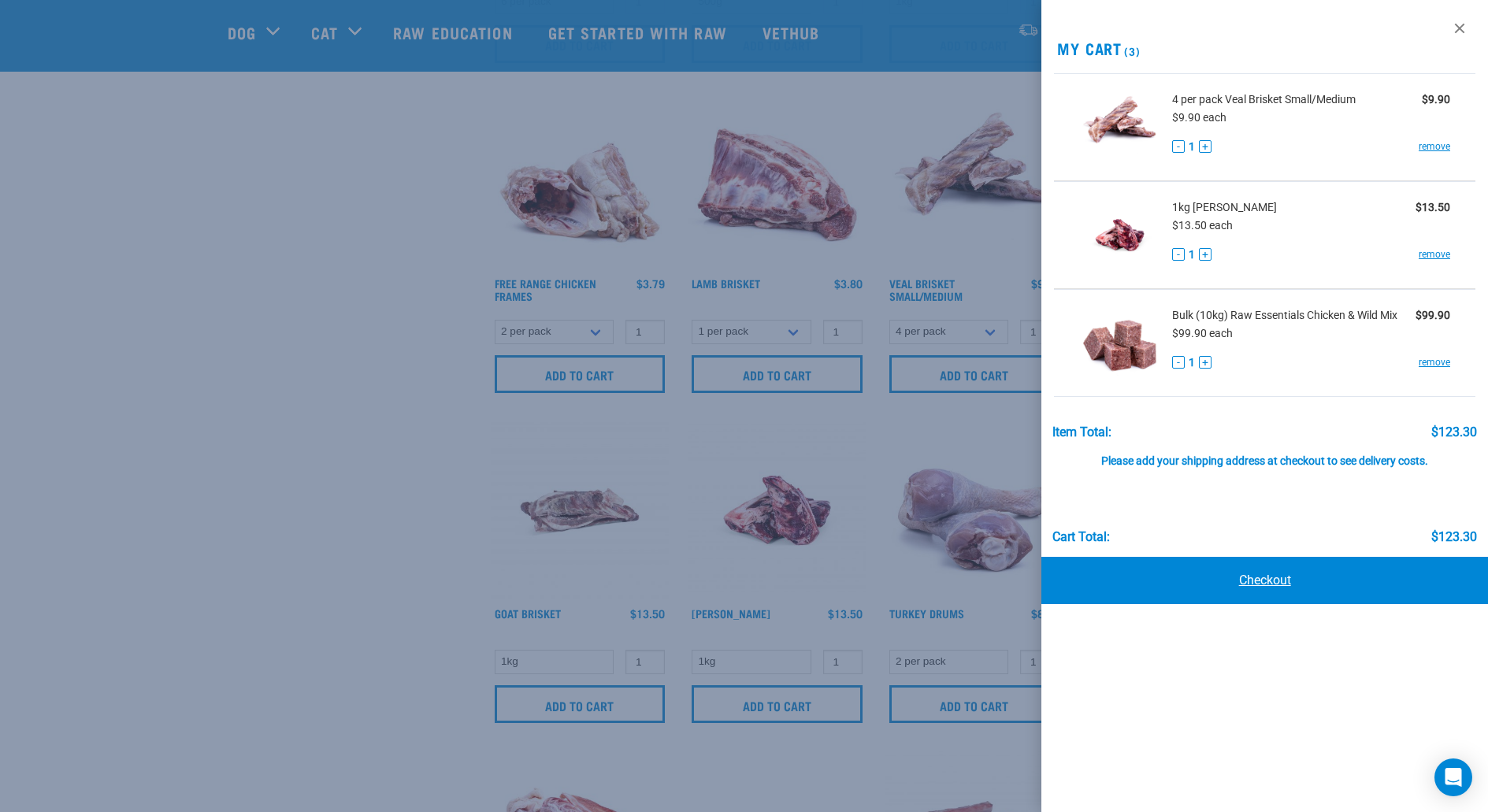
click at [1202, 567] on link "Checkout" at bounding box center [1264, 580] width 447 height 47
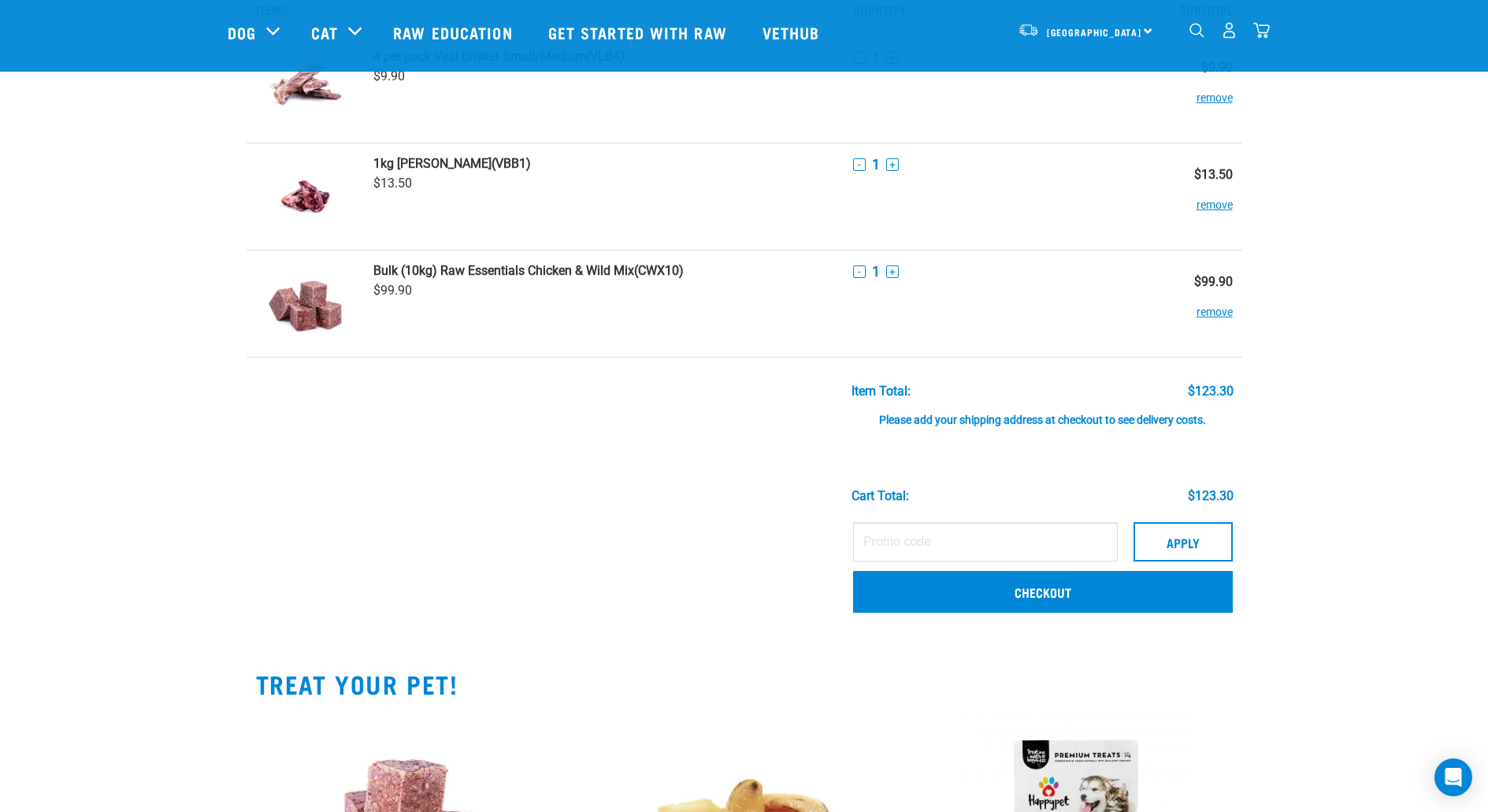
scroll to position [101, 0]
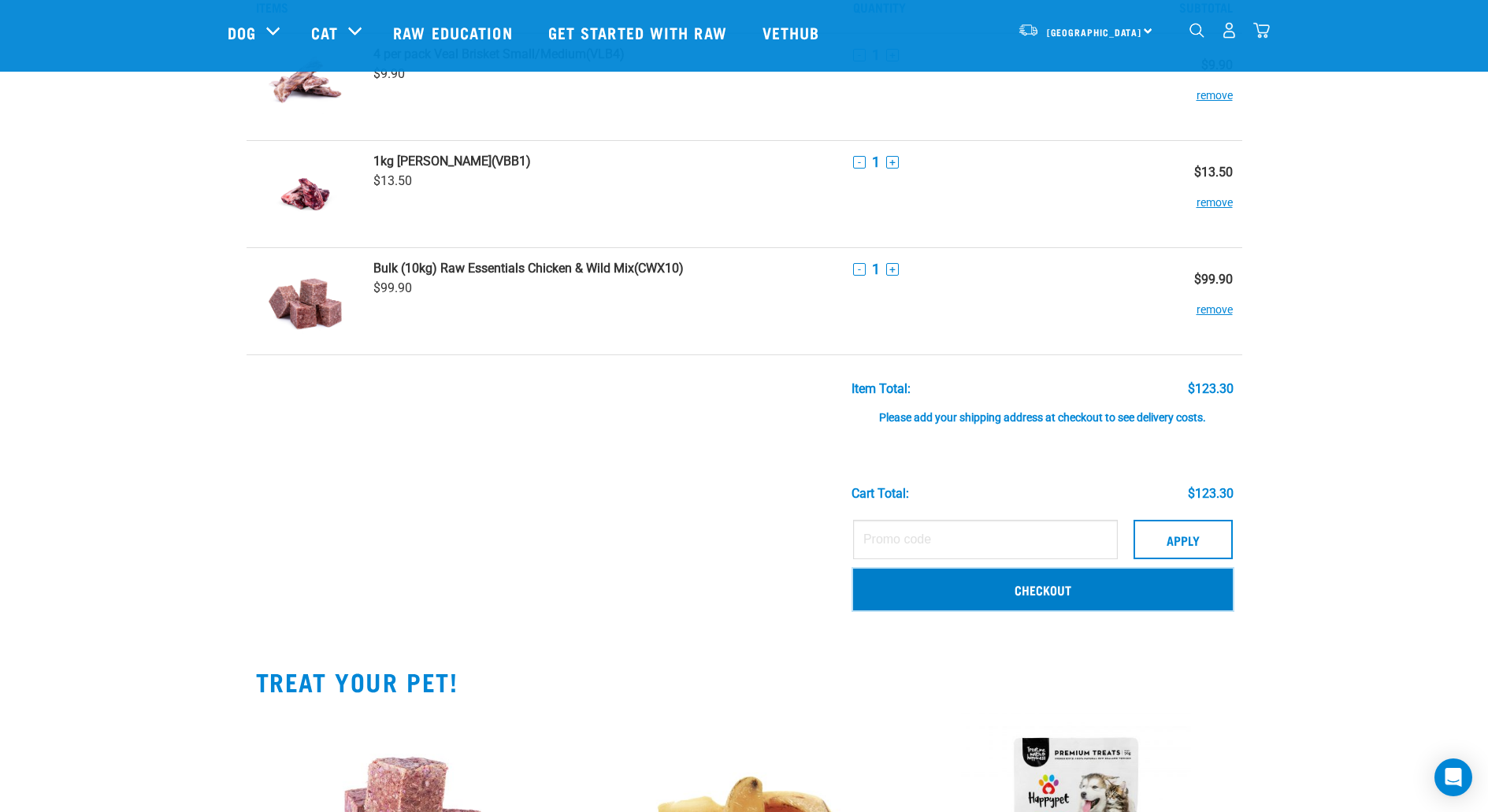
click at [976, 582] on link "Checkout" at bounding box center [1043, 589] width 379 height 41
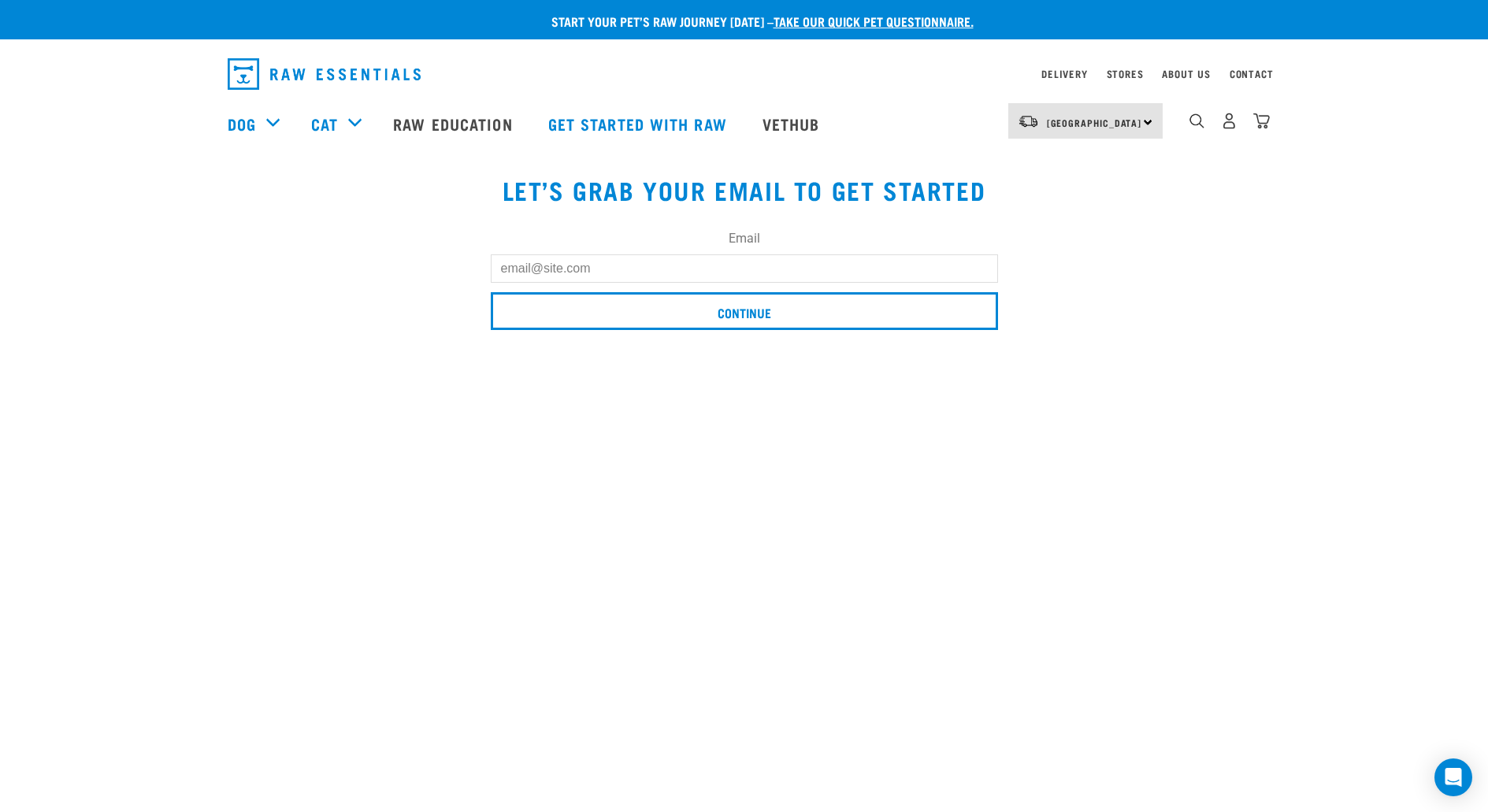
click at [627, 255] on input "Email" at bounding box center [744, 269] width 507 height 28
type input "sarahrachelleech@gmail.com"
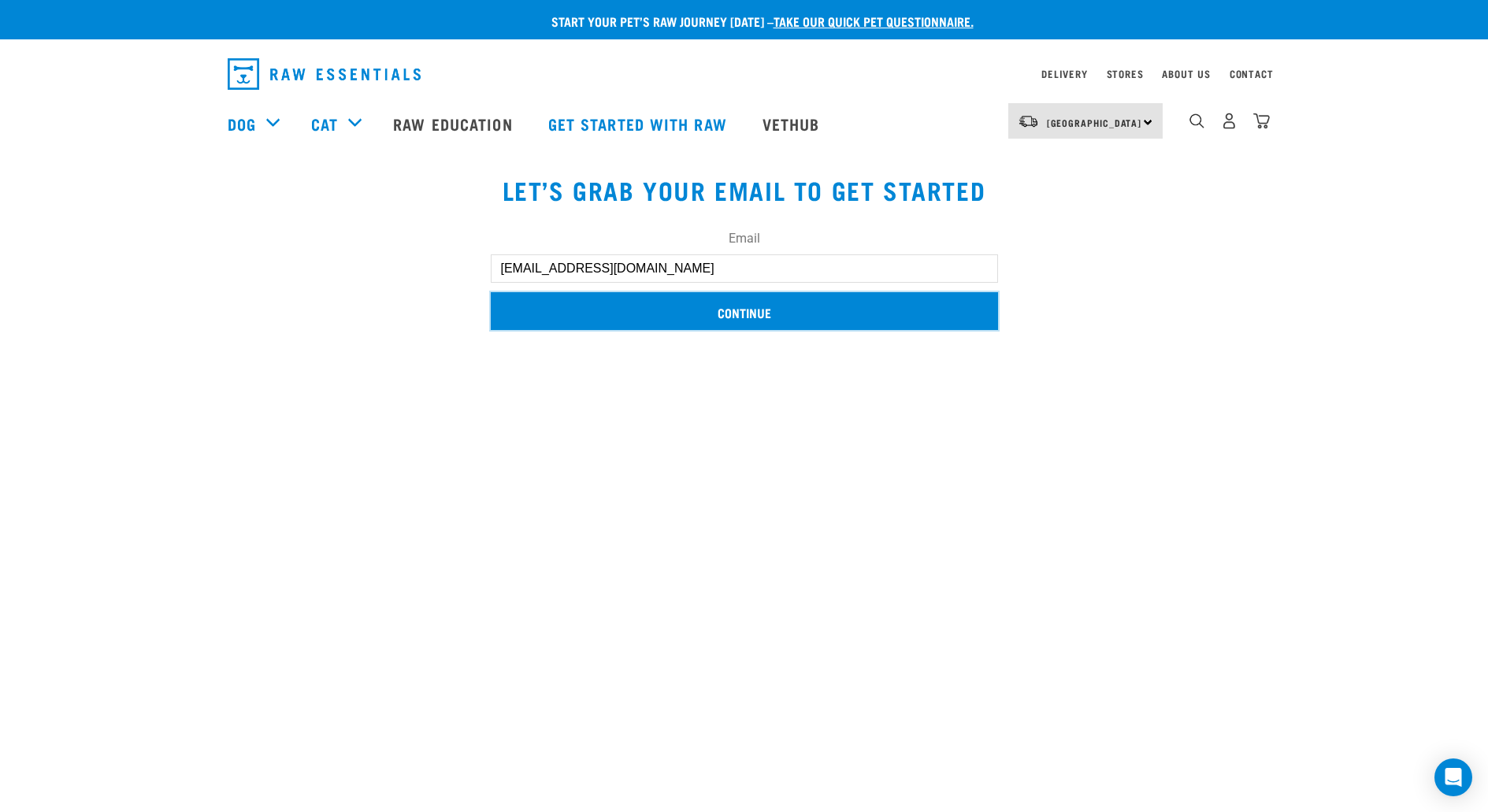
click at [695, 314] on input "Continue" at bounding box center [744, 311] width 507 height 37
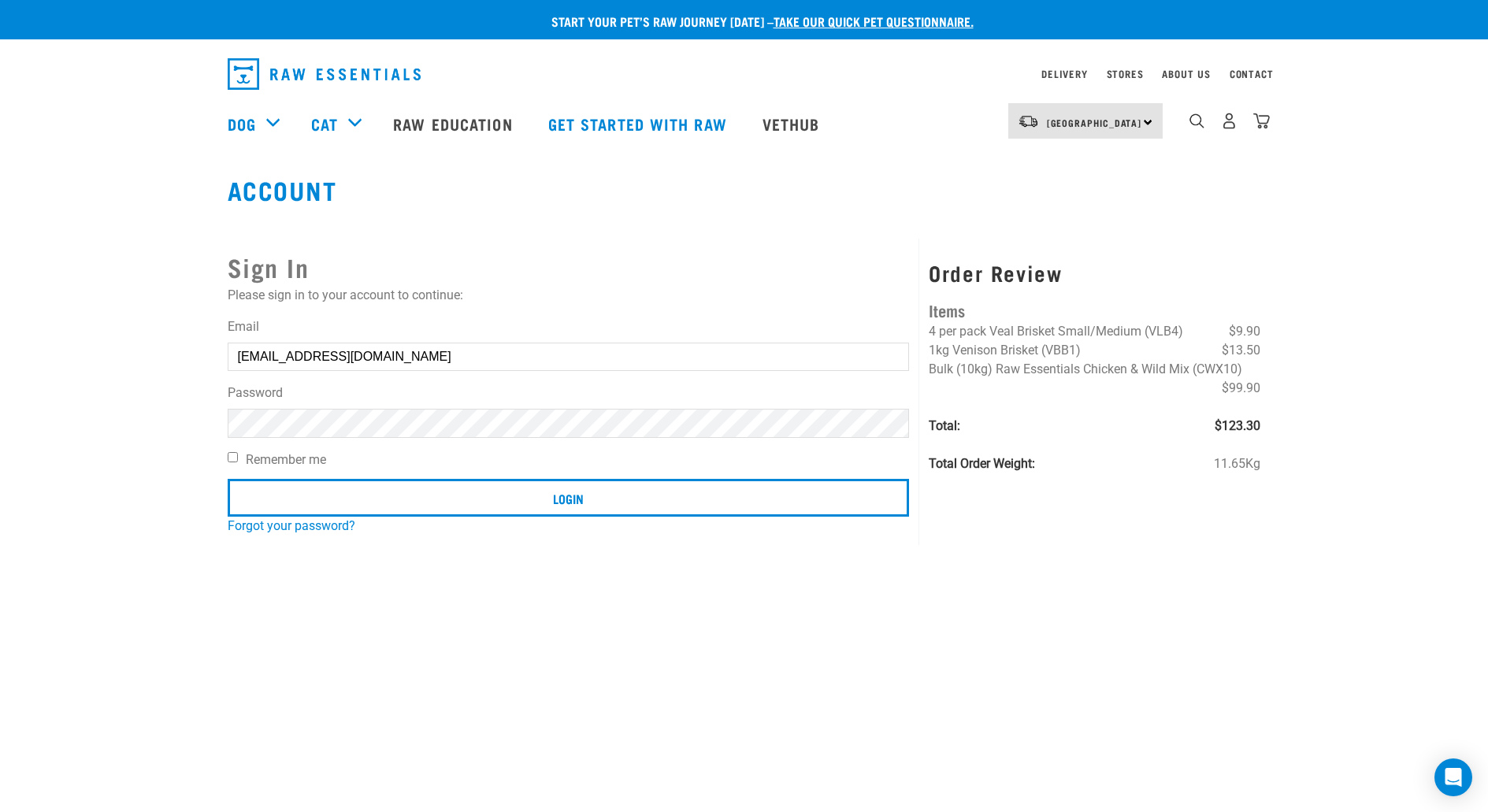
click at [231, 452] on input "Remember me" at bounding box center [232, 457] width 10 height 10
checkbox input "true"
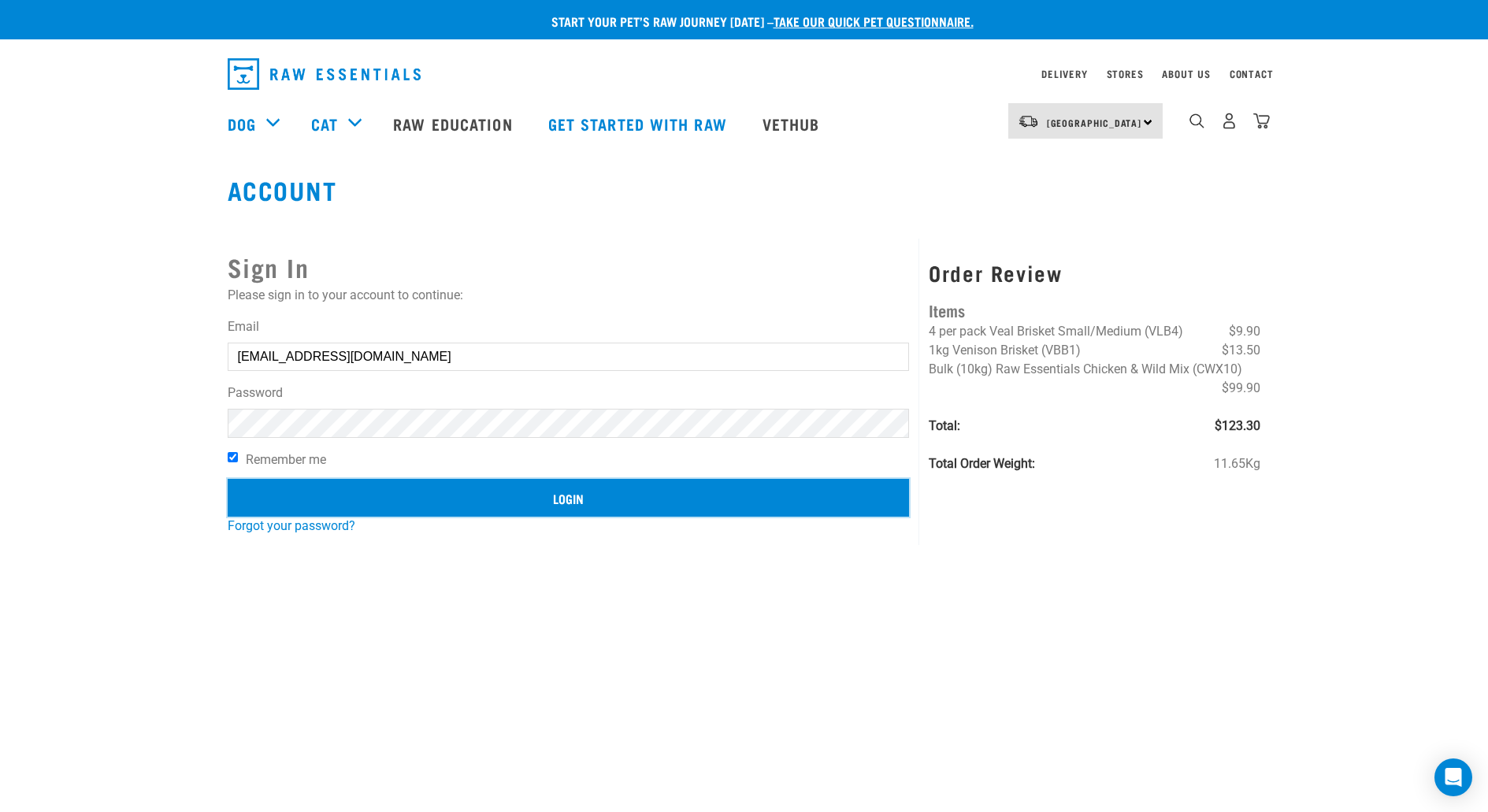
click at [337, 489] on input "Login" at bounding box center [569, 497] width 682 height 37
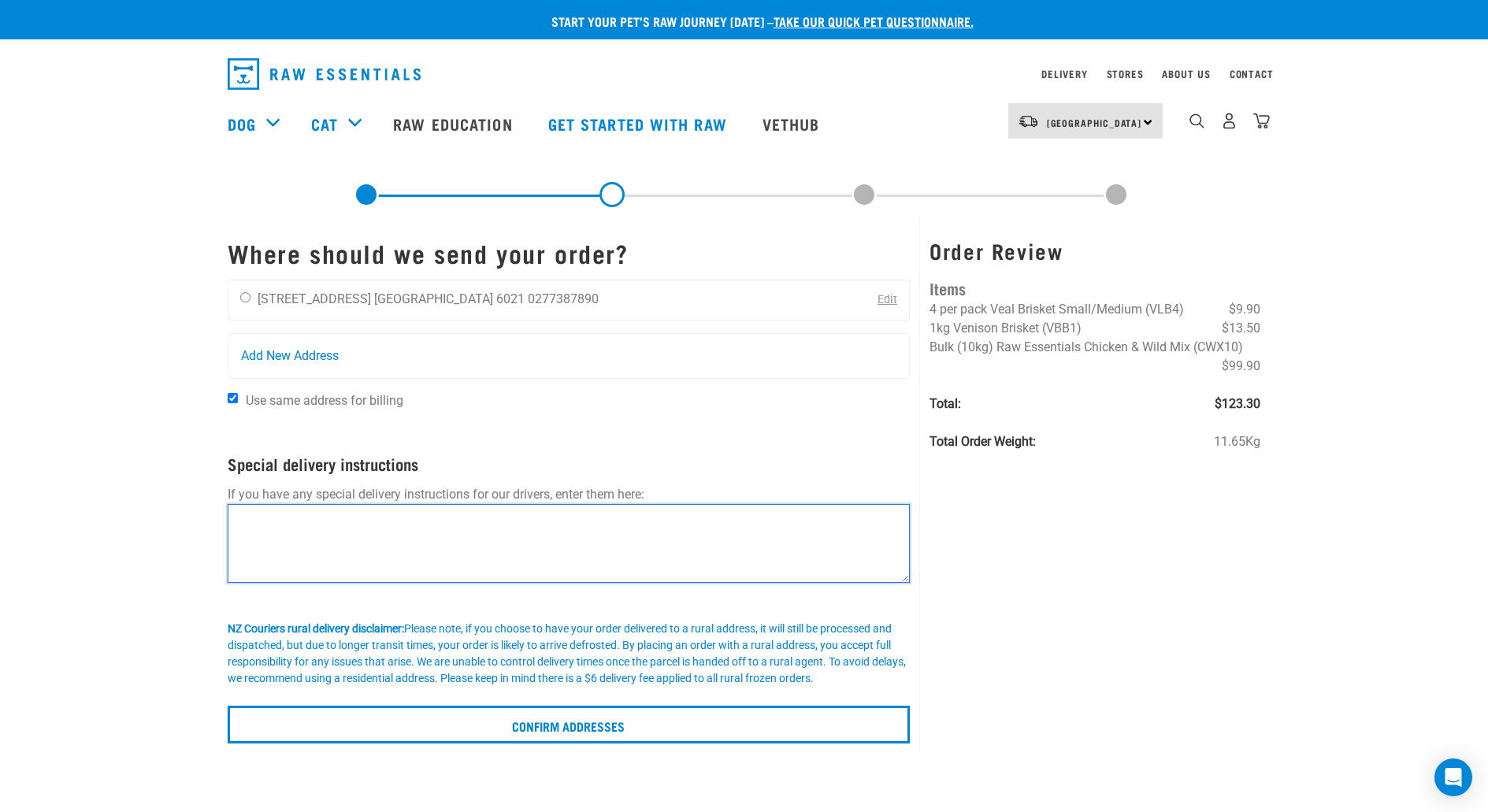
click at [394, 546] on textarea at bounding box center [569, 543] width 683 height 79
type textarea "L"
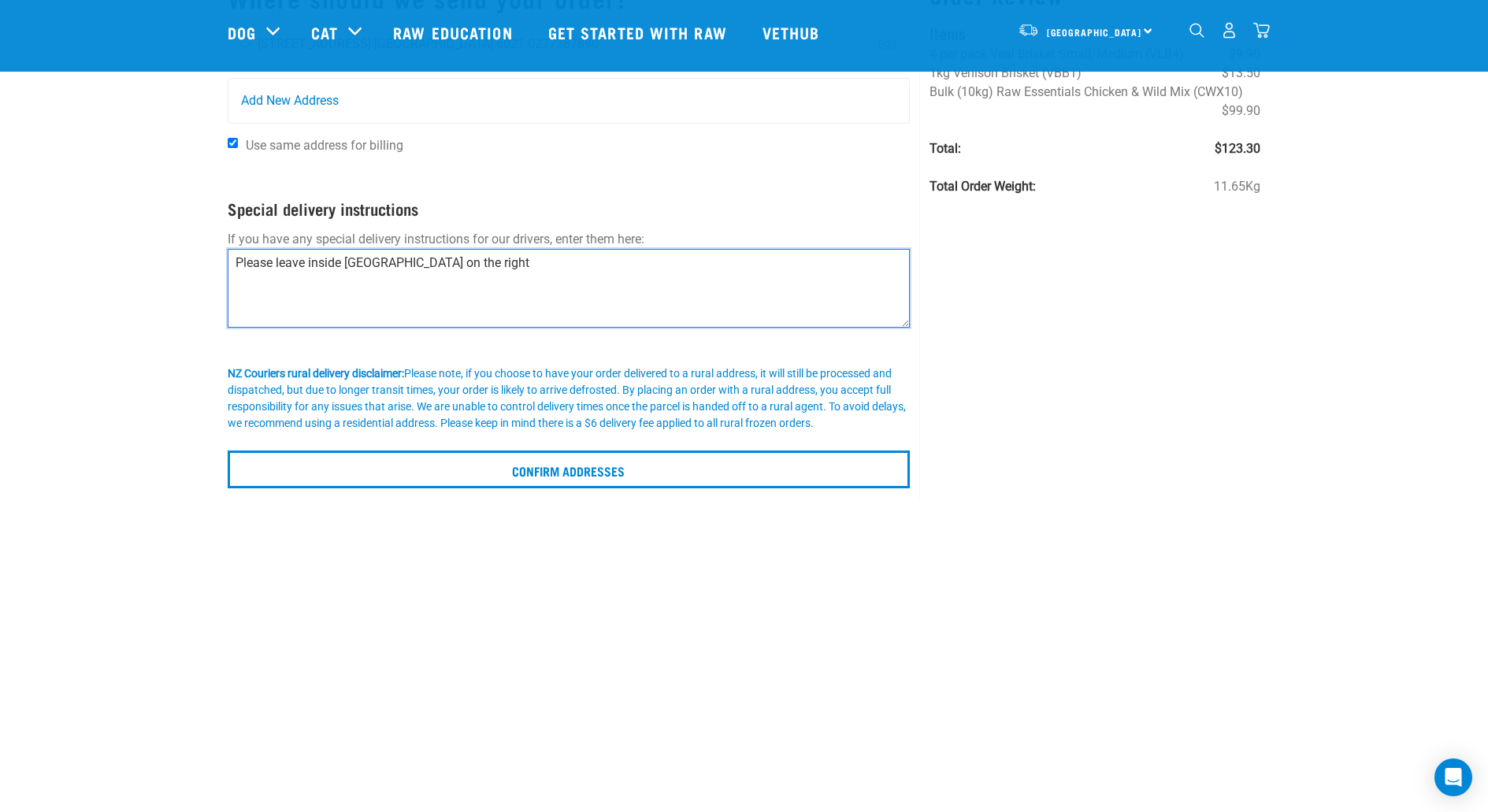
scroll to position [140, 0]
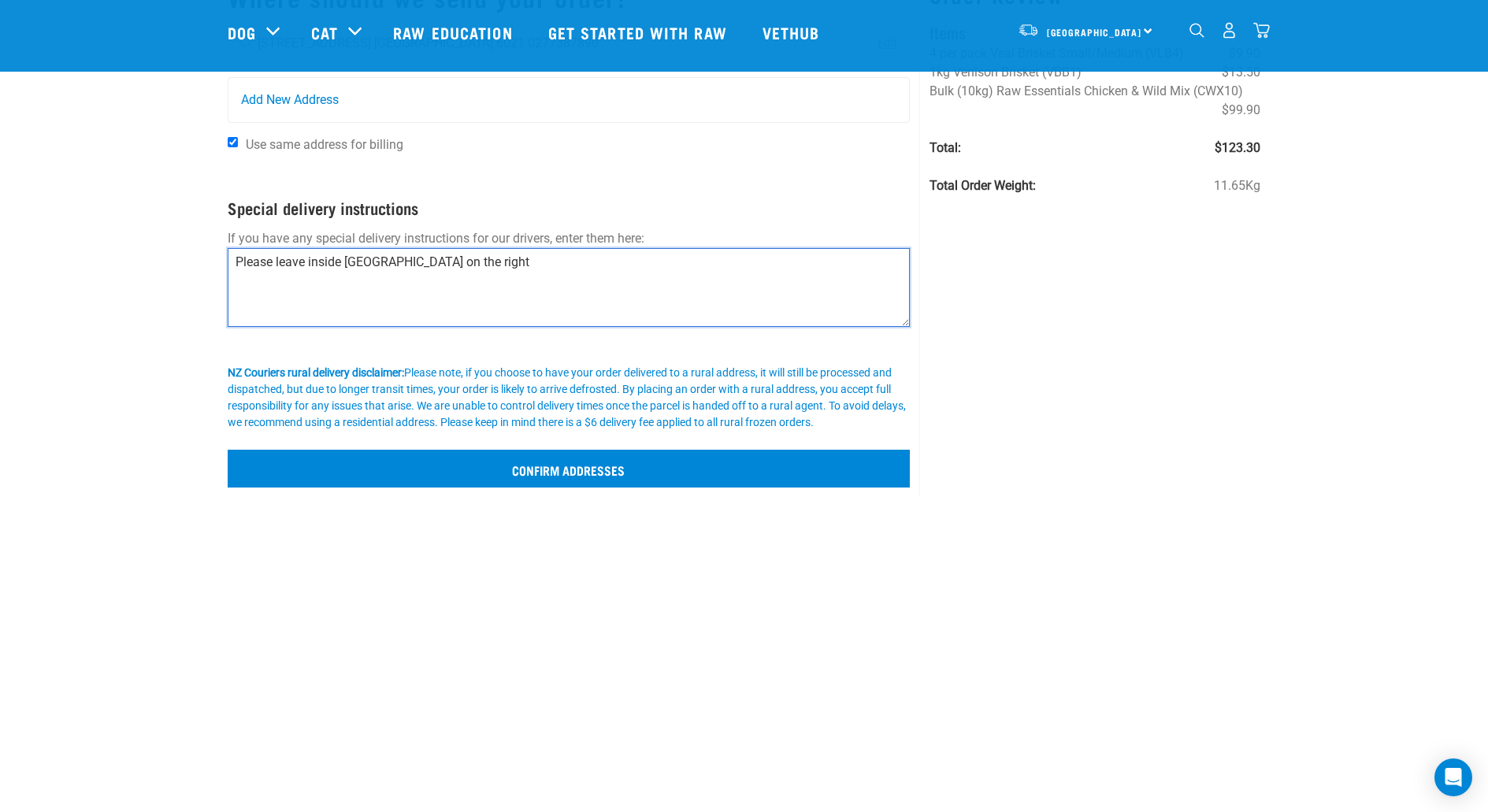
type textarea "Please leave inside blue gate on the right"
click at [616, 456] on input "Confirm addresses" at bounding box center [569, 468] width 683 height 37
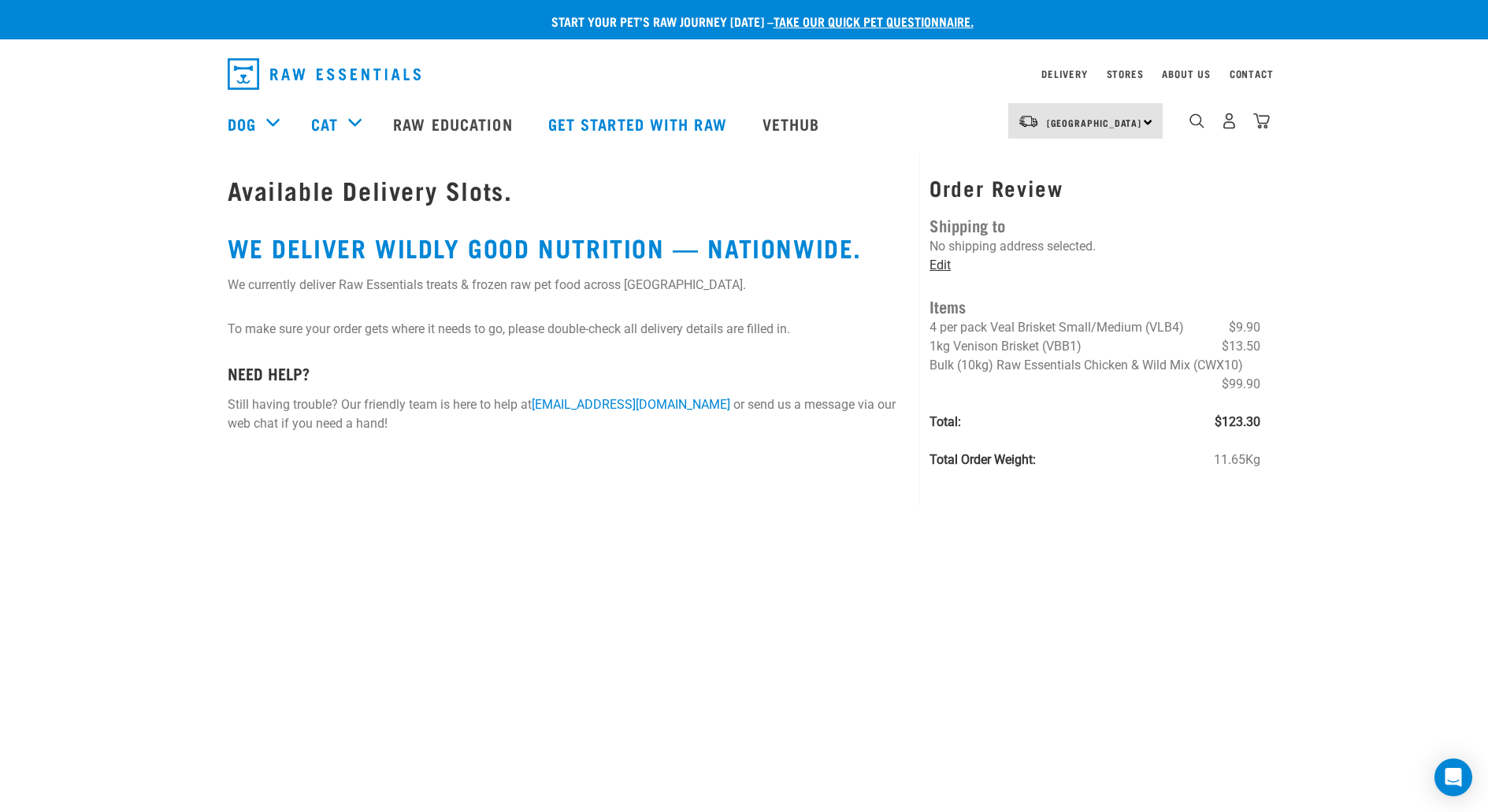
click at [937, 263] on link "Edit" at bounding box center [940, 265] width 22 height 15
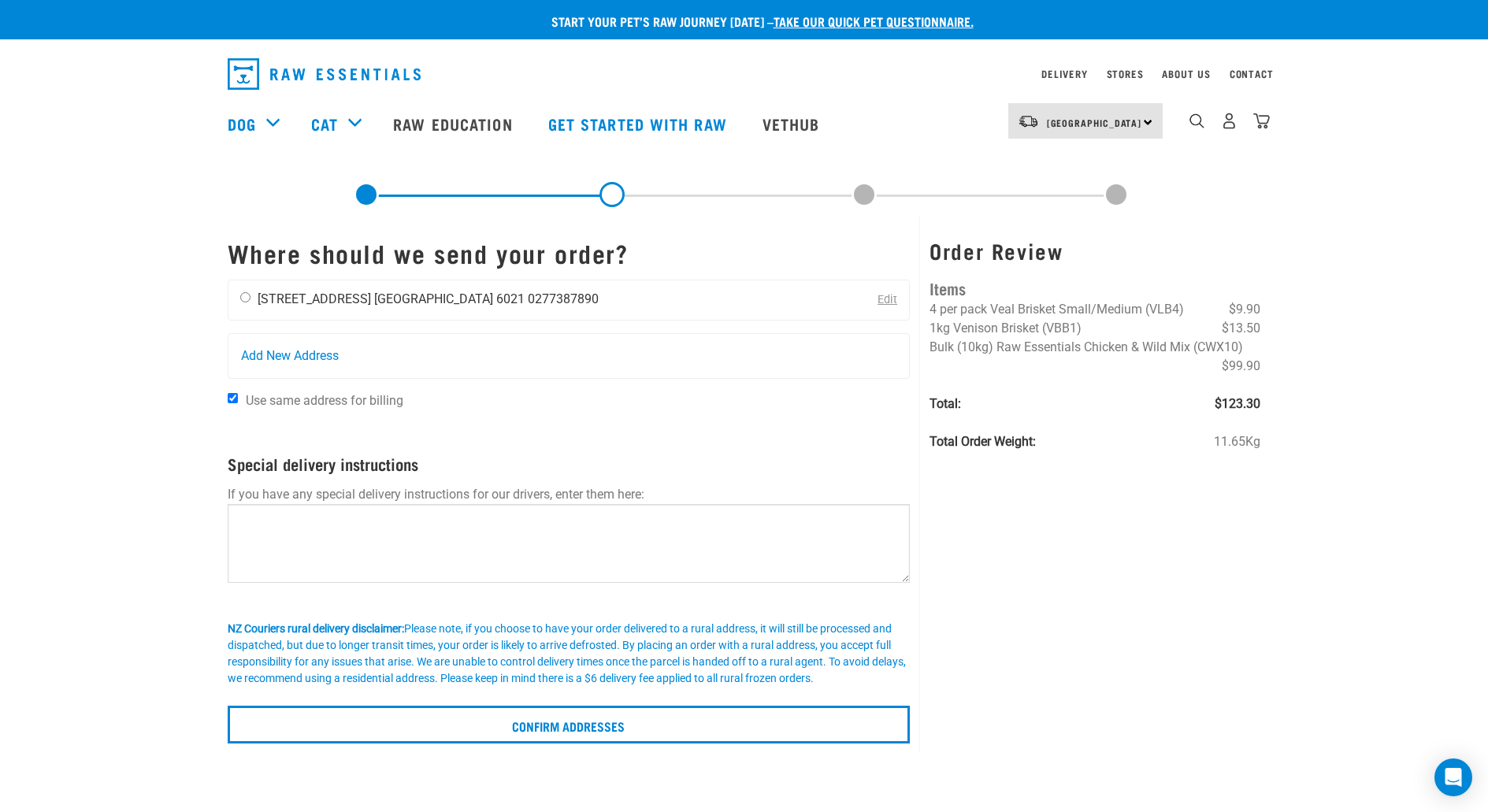
click at [528, 304] on li "0277387890" at bounding box center [563, 299] width 71 height 15
click at [246, 303] on div "[PERSON_NAME] [STREET_ADDRESS] [GEOGRAPHIC_DATA] 6021 0277387890" at bounding box center [420, 300] width 382 height 39
click at [246, 297] on input "radio" at bounding box center [245, 297] width 10 height 10
radio input "true"
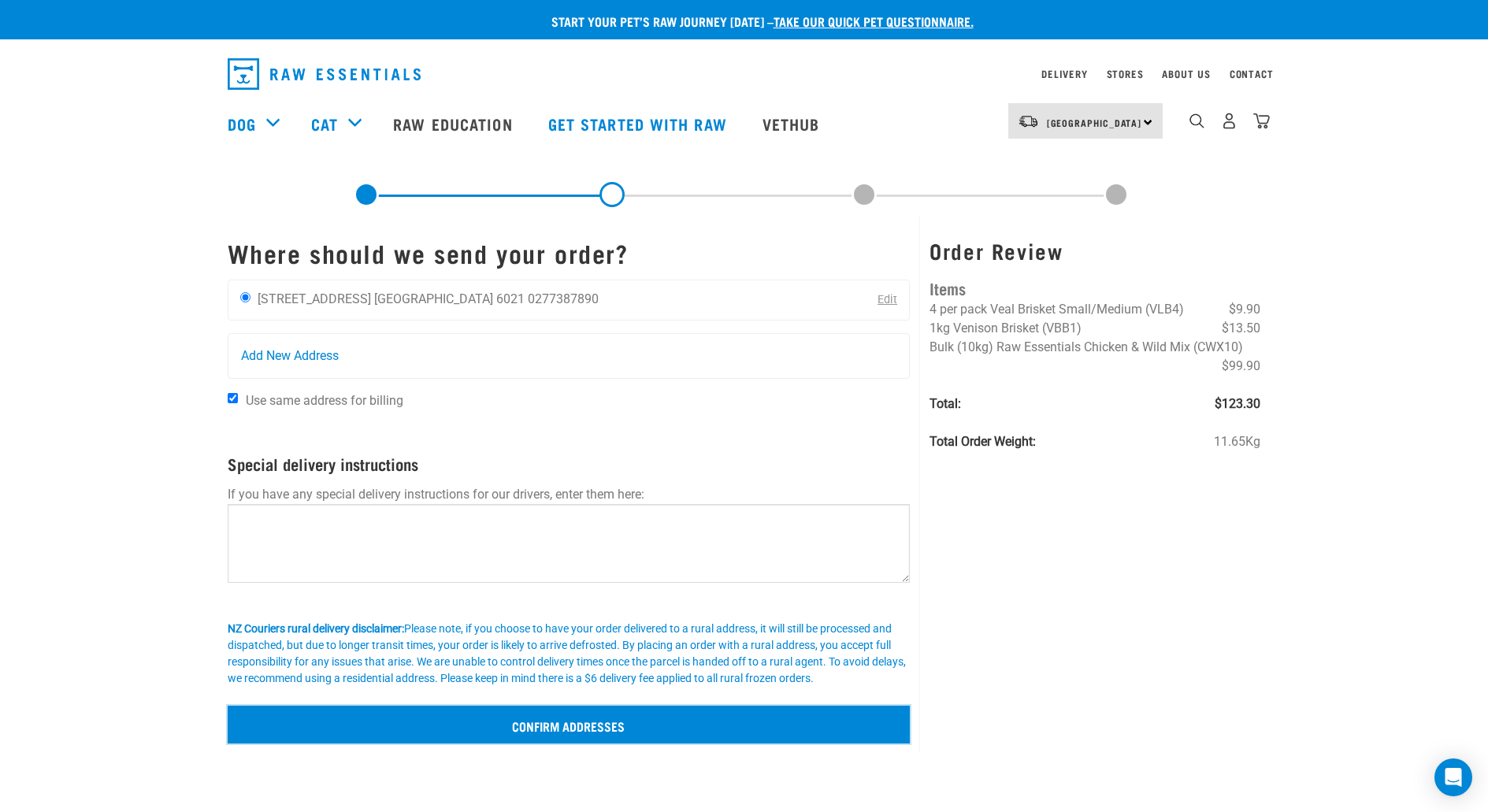
click at [540, 721] on input "Confirm addresses" at bounding box center [569, 724] width 683 height 37
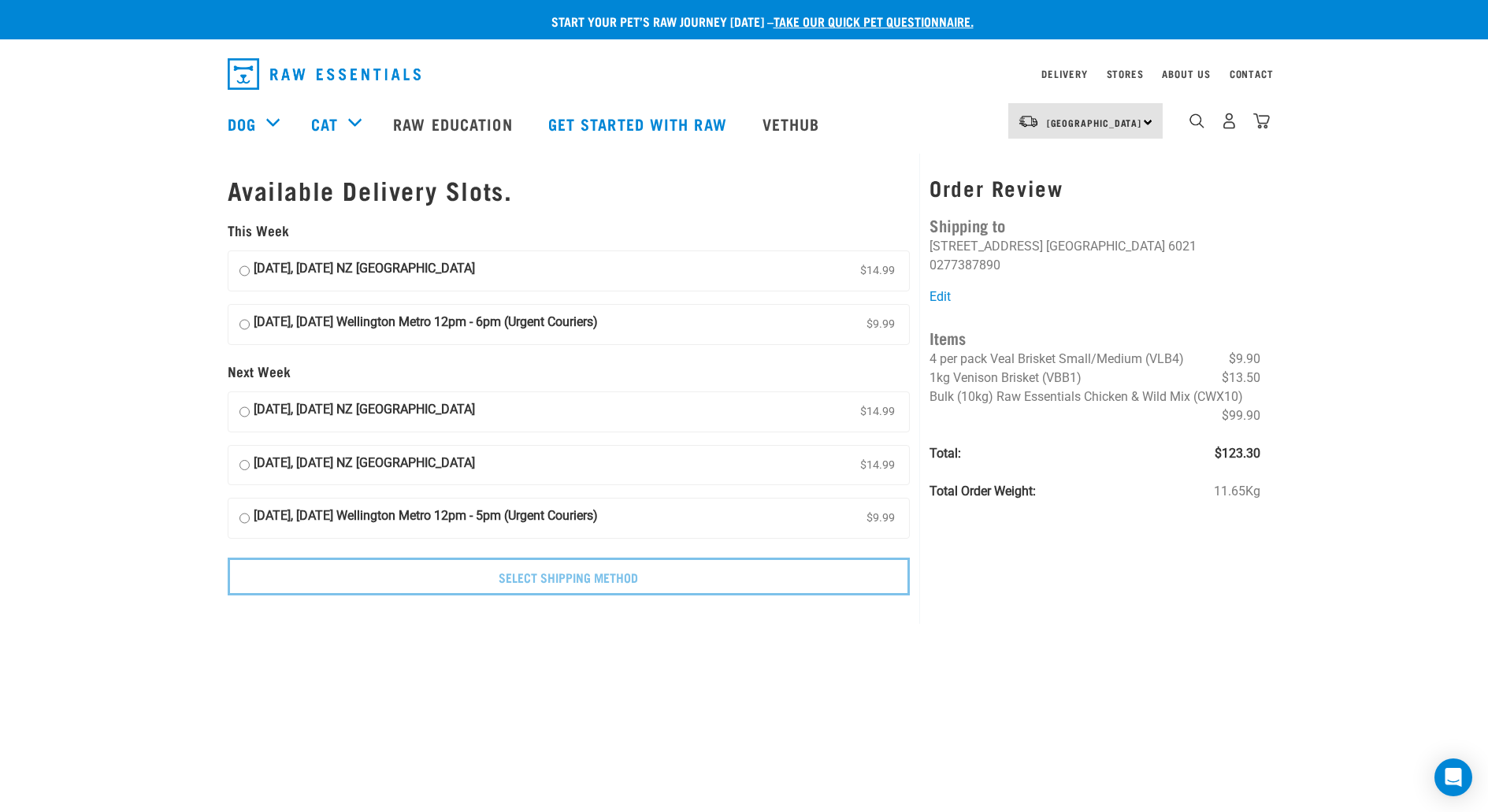
click at [245, 269] on input "03 October, Friday NZ Couriers North Island $14.99" at bounding box center [245, 271] width 10 height 23
radio input "true"
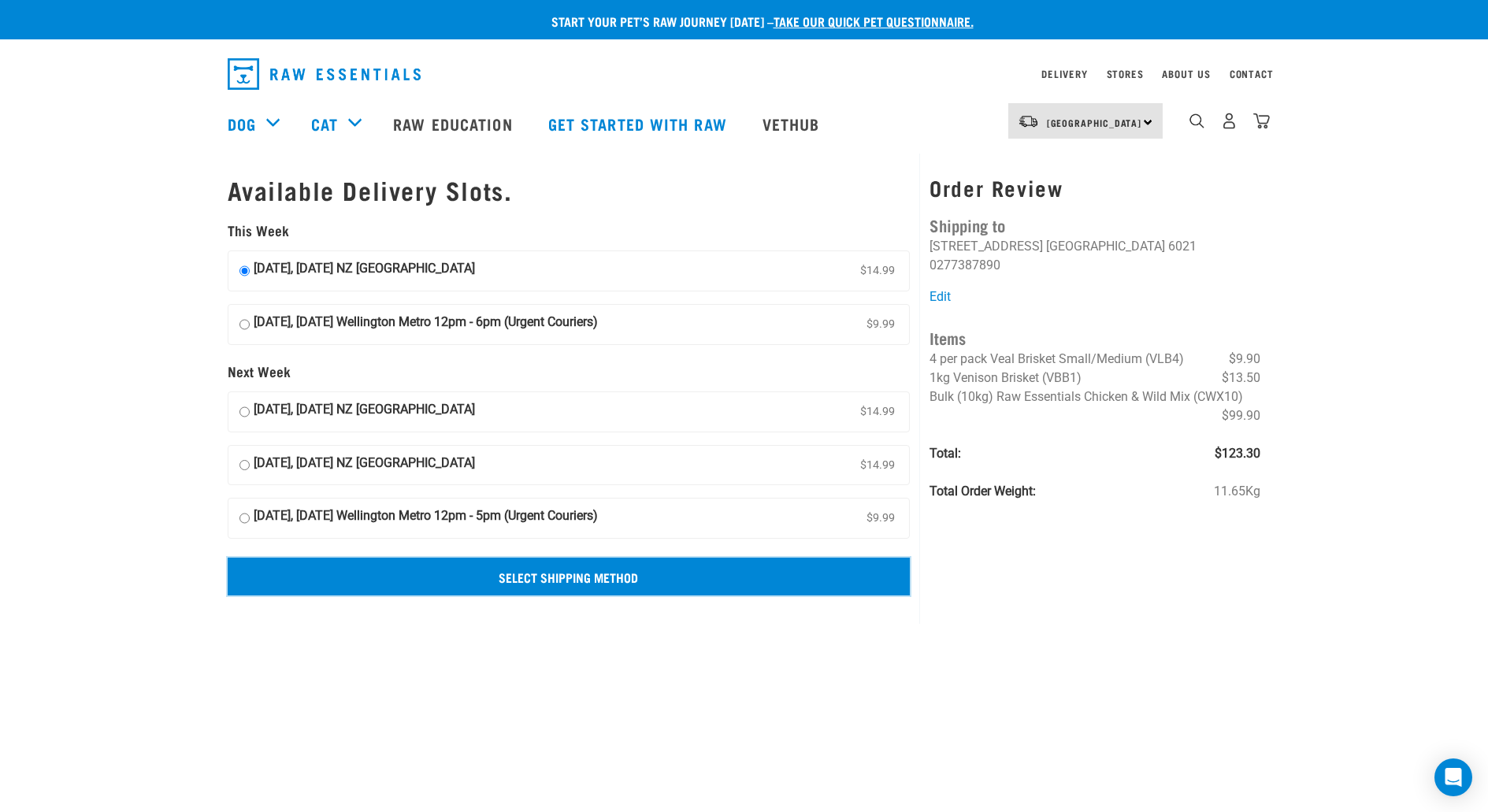
click at [482, 568] on input "Select Shipping Method" at bounding box center [569, 576] width 683 height 37
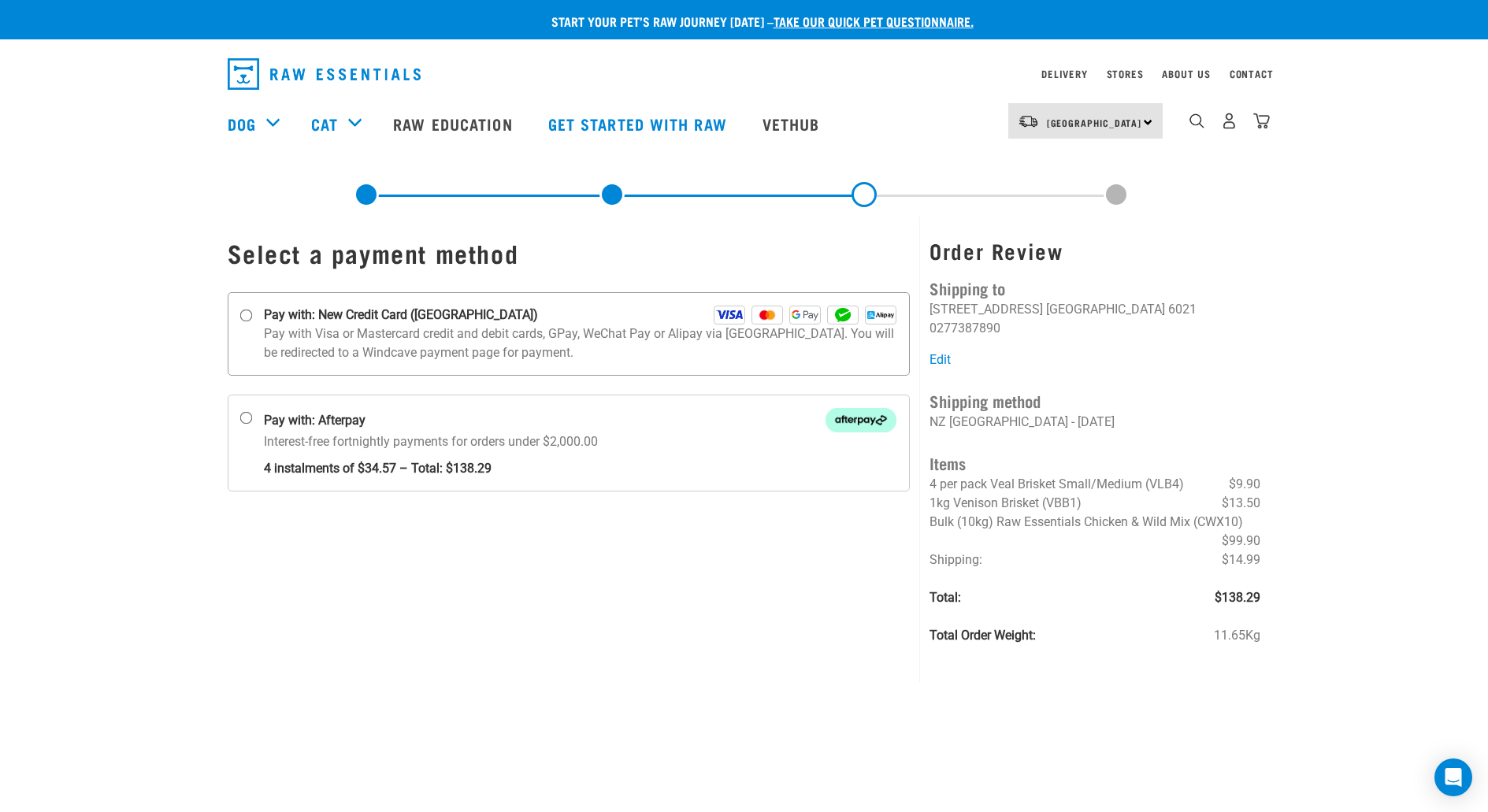
click at [248, 315] on input "Pay with: New Credit Card ([GEOGRAPHIC_DATA])" at bounding box center [246, 315] width 12 height 12
radio input "true"
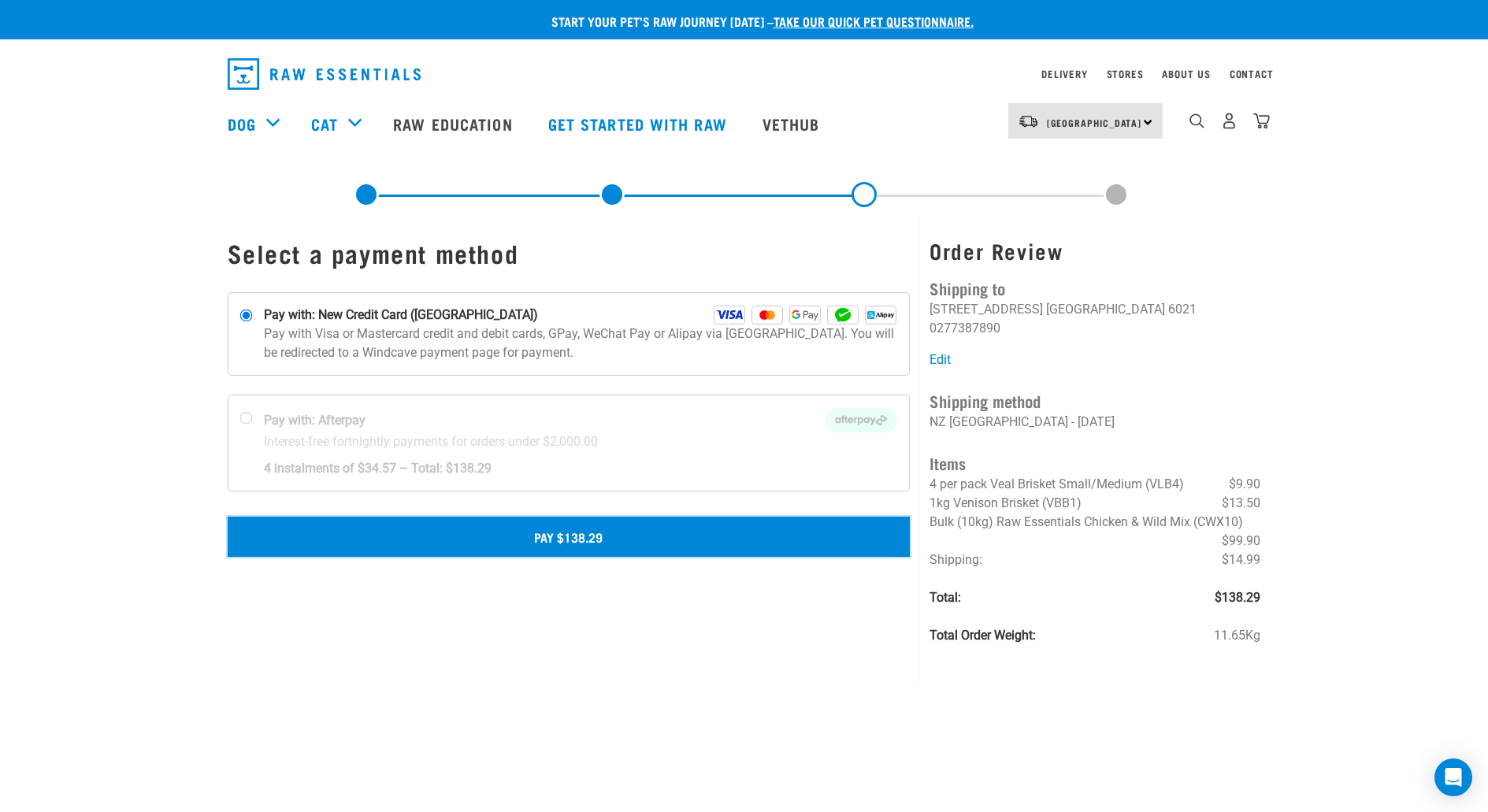
click at [628, 530] on button "Pay $138.29" at bounding box center [569, 537] width 683 height 39
